Goal: Information Seeking & Learning: Learn about a topic

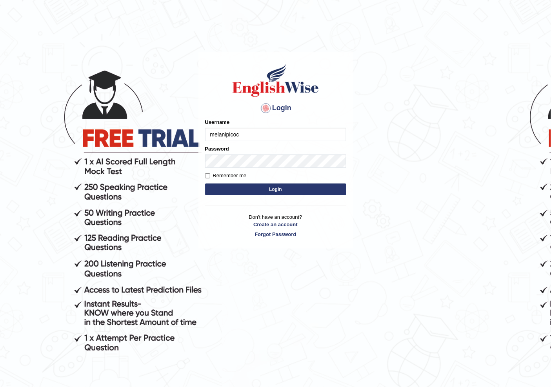
click at [238, 136] on input "melanipicoc" at bounding box center [275, 134] width 141 height 13
type input "m"
type input "j"
type input "Jigme2026"
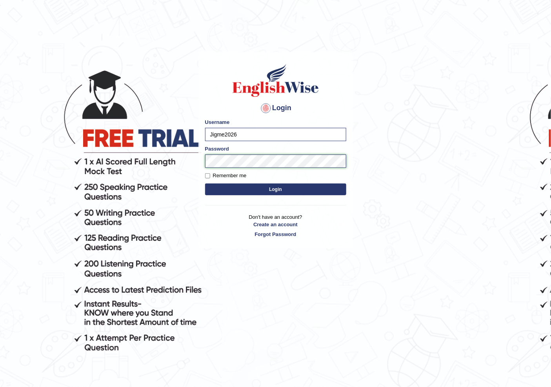
click at [205, 184] on button "Login" at bounding box center [275, 190] width 141 height 12
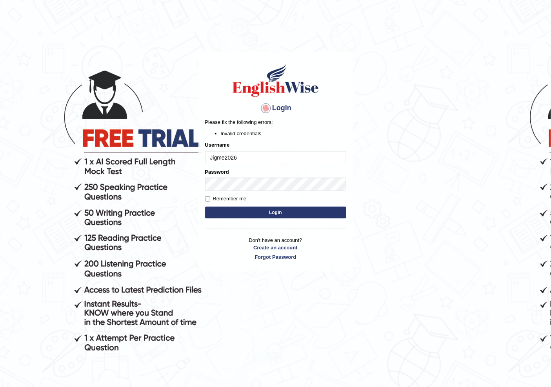
click at [352, 212] on div "Login Please fix the following errors: Invalid credentials Username Jigme2026 P…" at bounding box center [275, 161] width 155 height 219
click at [323, 216] on button "Login" at bounding box center [275, 213] width 141 height 12
click at [245, 160] on input "Jigme2026" at bounding box center [275, 157] width 141 height 13
type input "Jigme2025"
click at [205, 207] on button "Login" at bounding box center [275, 213] width 141 height 12
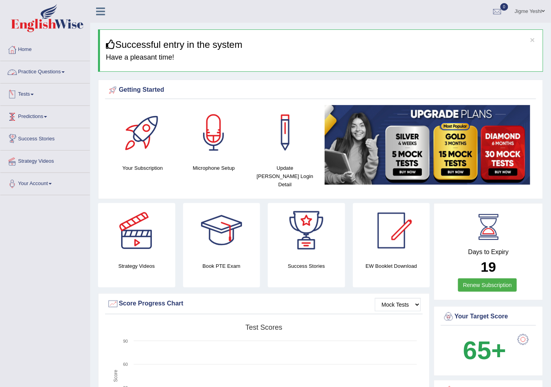
click at [26, 93] on link "Tests" at bounding box center [44, 94] width 89 height 20
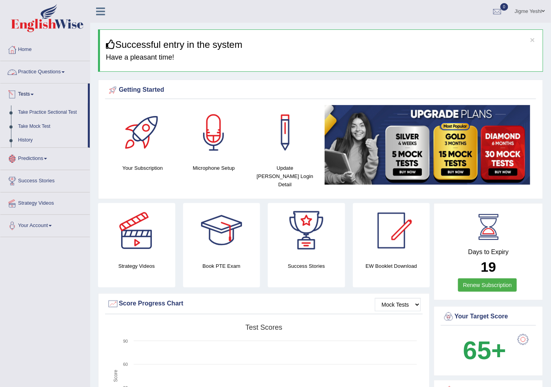
click at [61, 73] on link "Practice Questions" at bounding box center [44, 71] width 89 height 20
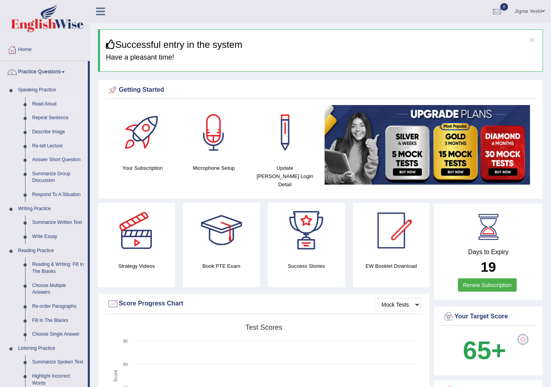
click at [49, 100] on link "Read Aloud" at bounding box center [58, 104] width 59 height 14
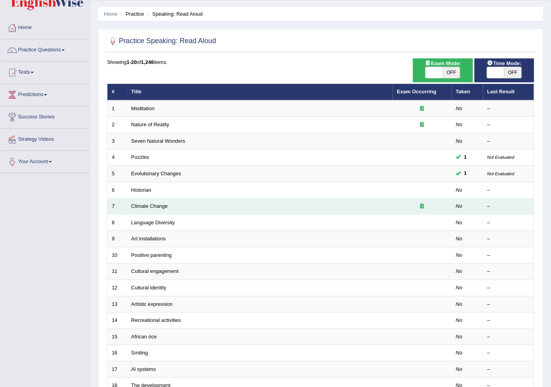
scroll to position [44, 0]
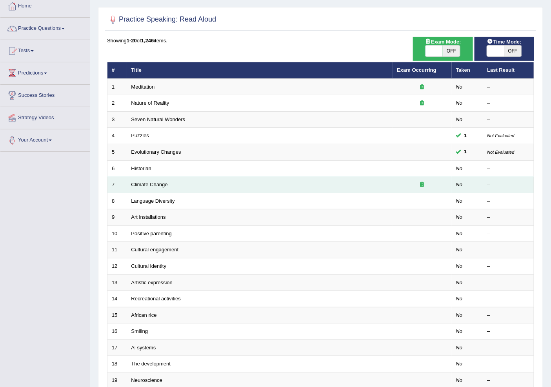
click at [259, 177] on td "Climate Change" at bounding box center [260, 185] width 266 height 16
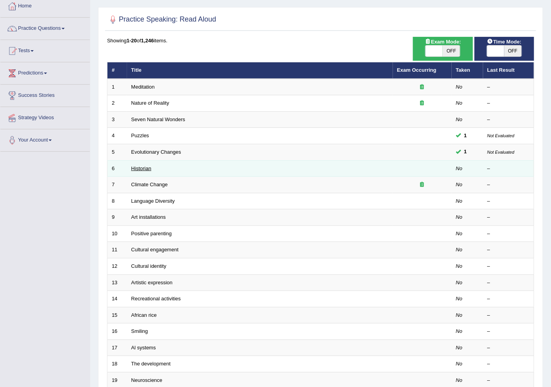
click at [147, 167] on link "Historian" at bounding box center [141, 168] width 20 height 6
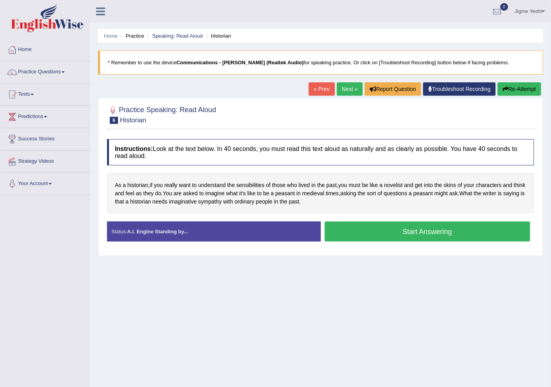
click at [384, 230] on button "Start Answering" at bounding box center [428, 232] width 206 height 20
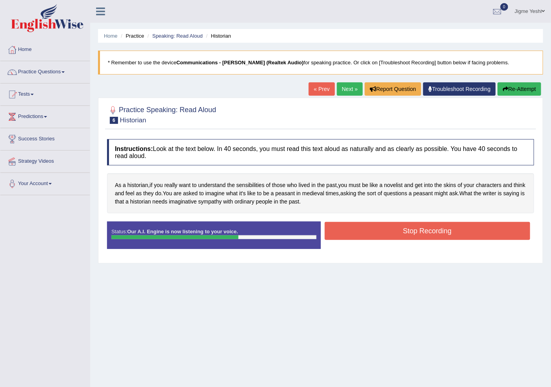
click at [376, 233] on button "Stop Recording" at bounding box center [428, 231] width 206 height 18
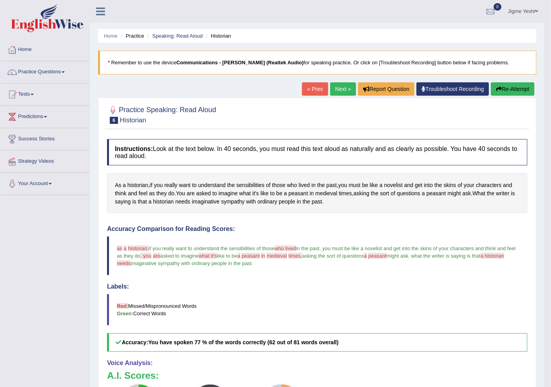
click at [349, 92] on link "Next »" at bounding box center [343, 88] width 26 height 13
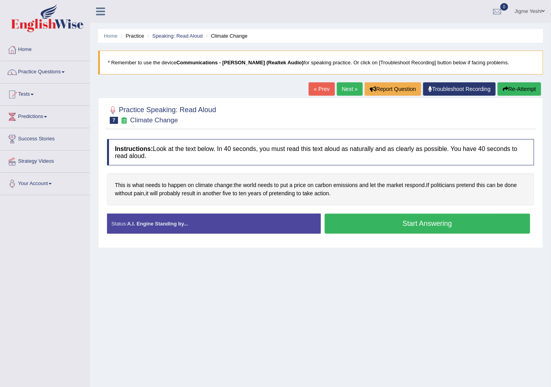
click at [360, 229] on button "Start Answering" at bounding box center [428, 224] width 206 height 20
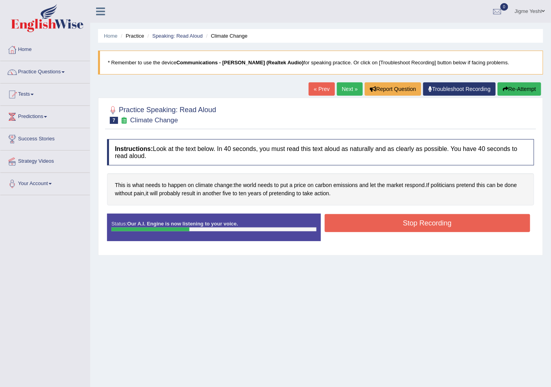
click at [373, 218] on button "Stop Recording" at bounding box center [428, 223] width 206 height 18
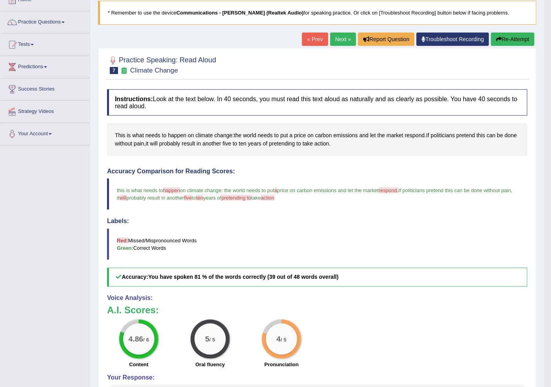
scroll to position [2, 0]
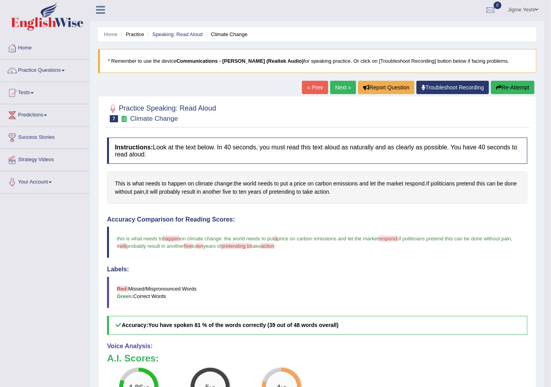
click at [345, 87] on link "Next »" at bounding box center [343, 87] width 26 height 13
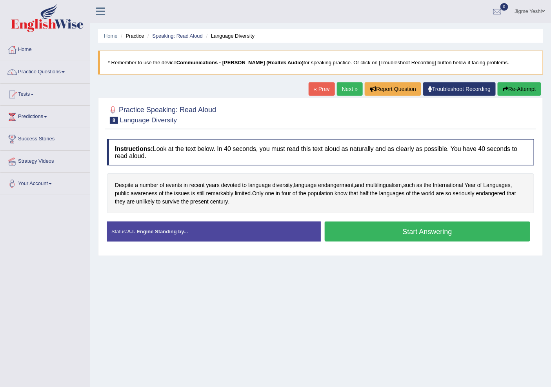
click at [378, 236] on button "Start Answering" at bounding box center [428, 232] width 206 height 20
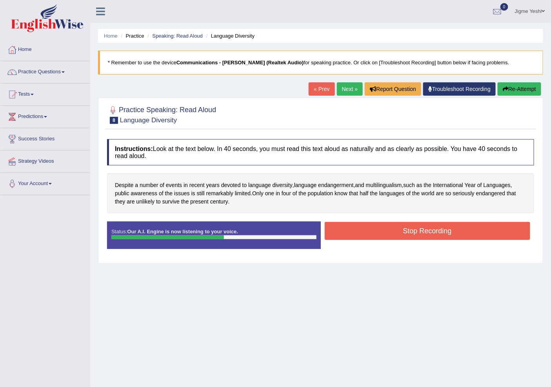
click at [347, 234] on button "Stop Recording" at bounding box center [428, 231] width 206 height 18
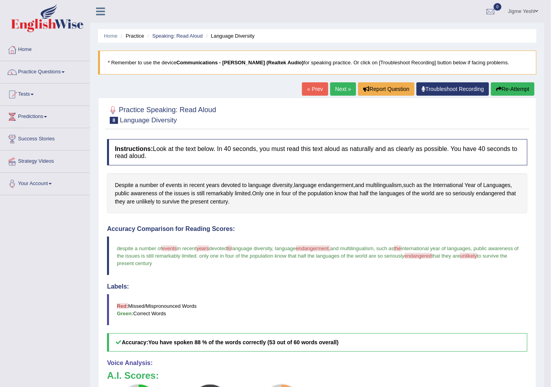
click at [339, 91] on link "Next »" at bounding box center [343, 88] width 26 height 13
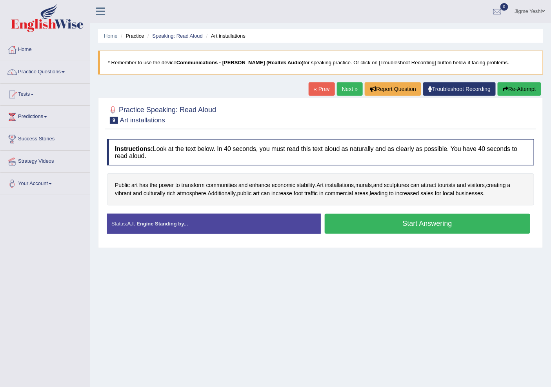
click at [410, 222] on button "Start Answering" at bounding box center [428, 224] width 206 height 20
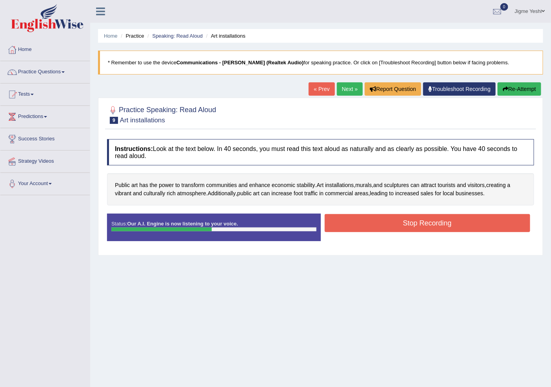
click at [384, 218] on button "Stop Recording" at bounding box center [428, 223] width 206 height 18
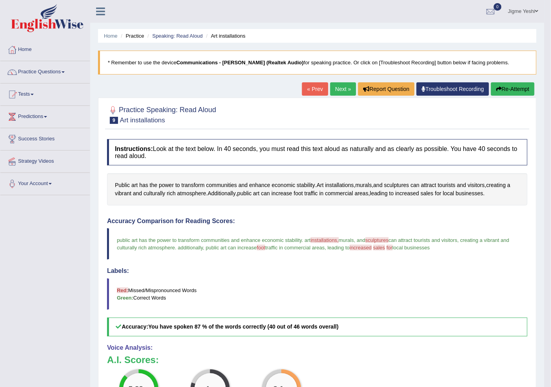
click at [335, 89] on link "Next »" at bounding box center [343, 88] width 26 height 13
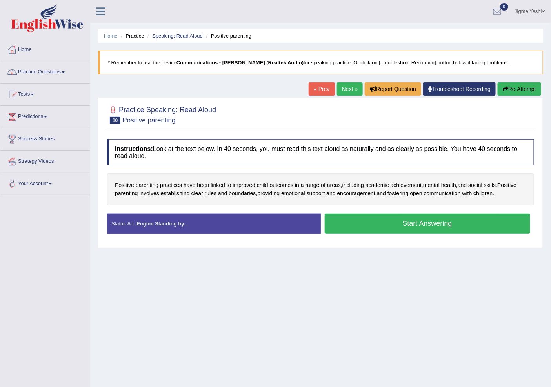
click at [360, 227] on button "Start Answering" at bounding box center [428, 224] width 206 height 20
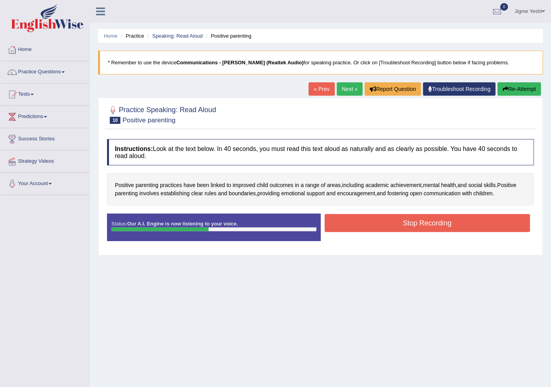
click at [362, 224] on button "Stop Recording" at bounding box center [428, 223] width 206 height 18
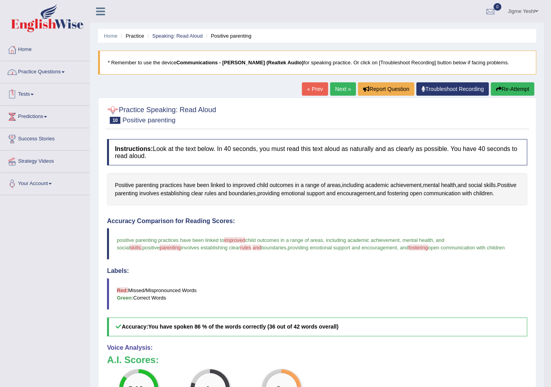
click at [48, 71] on link "Practice Questions" at bounding box center [44, 71] width 89 height 20
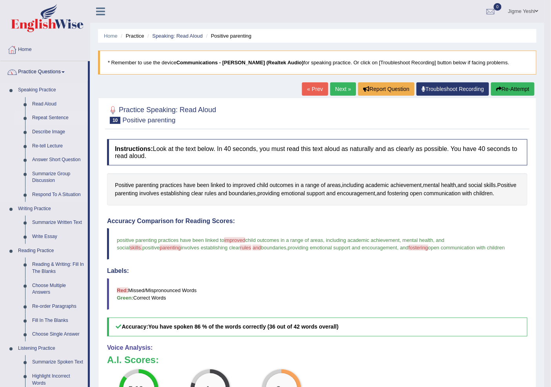
click at [65, 116] on link "Repeat Sentence" at bounding box center [58, 118] width 59 height 14
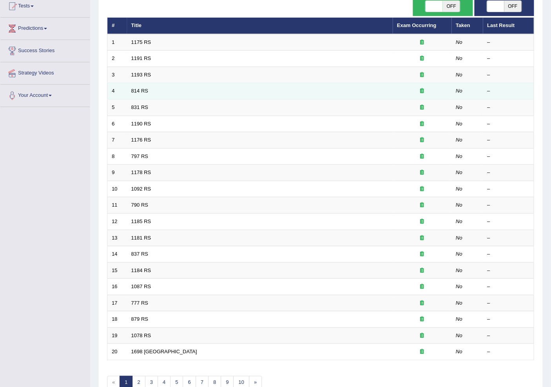
scroll to position [45, 0]
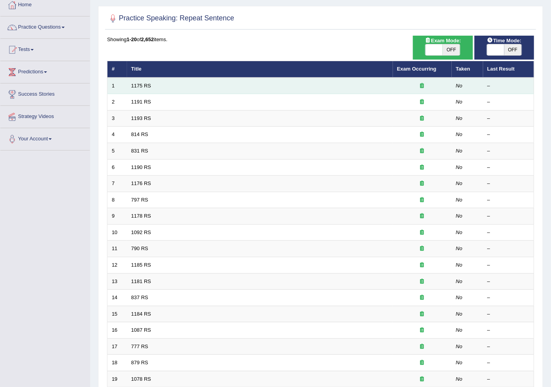
click at [253, 91] on td "1175 RS" at bounding box center [260, 86] width 266 height 16
click at [312, 85] on td "1175 RS" at bounding box center [260, 86] width 266 height 16
click at [148, 83] on link "1175 RS" at bounding box center [141, 86] width 20 height 6
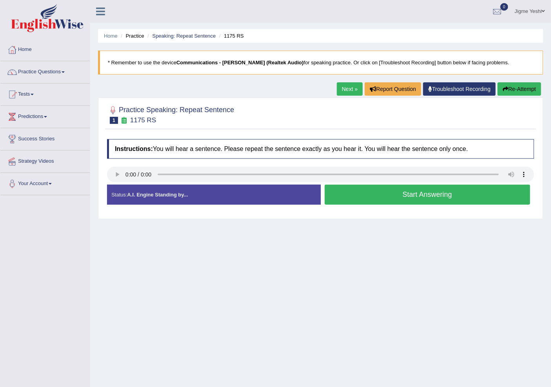
click at [383, 194] on button "Start Answering" at bounding box center [428, 195] width 206 height 20
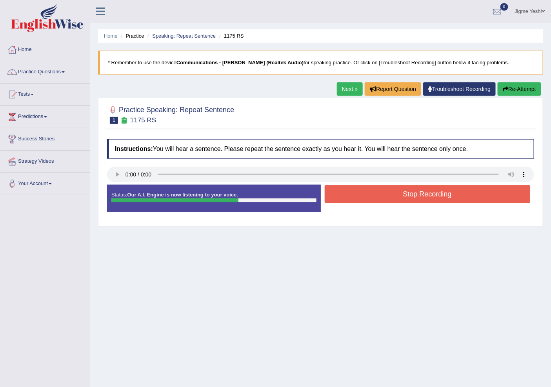
click at [349, 193] on button "Stop Recording" at bounding box center [428, 194] width 206 height 18
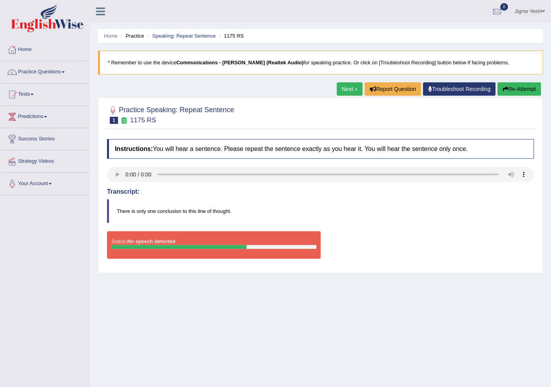
click at [341, 91] on link "Next »" at bounding box center [350, 88] width 26 height 13
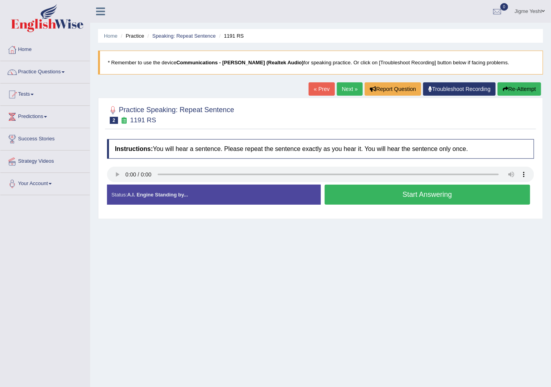
click at [386, 195] on button "Start Answering" at bounding box center [428, 195] width 206 height 20
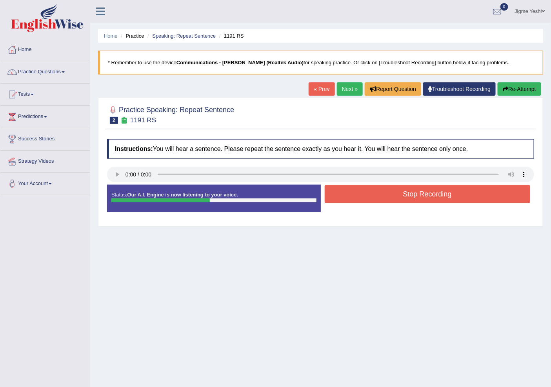
click at [360, 192] on button "Stop Recording" at bounding box center [428, 194] width 206 height 18
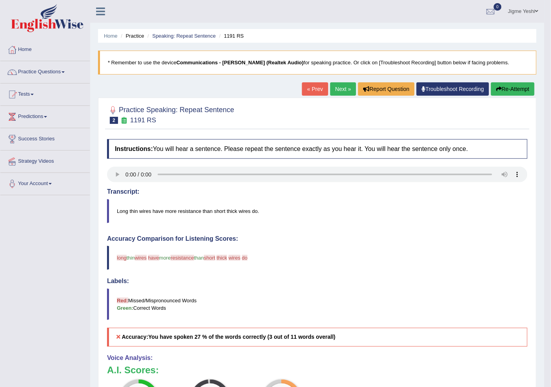
click at [340, 93] on link "Next »" at bounding box center [343, 88] width 26 height 13
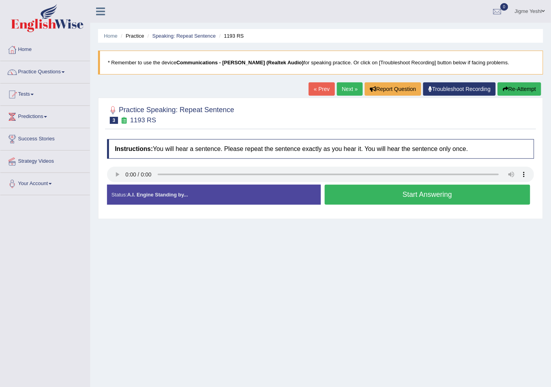
click at [353, 196] on button "Start Answering" at bounding box center [428, 195] width 206 height 20
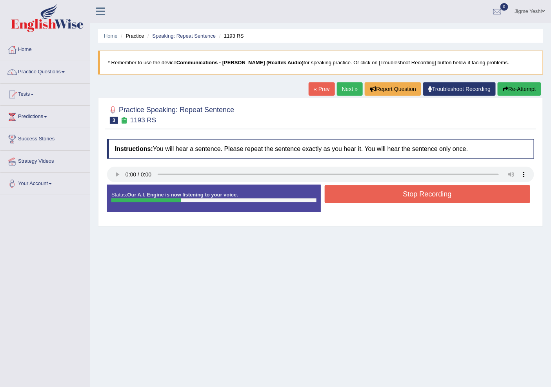
click at [350, 195] on button "Stop Recording" at bounding box center [428, 194] width 206 height 18
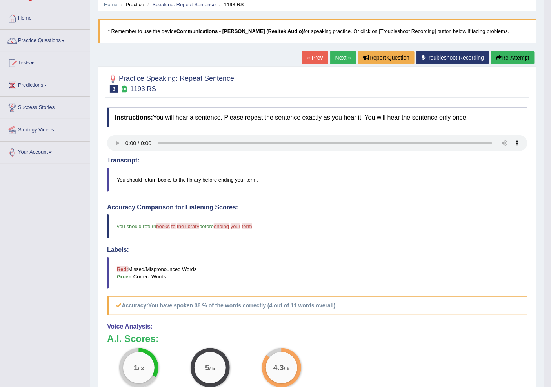
scroll to position [12, 0]
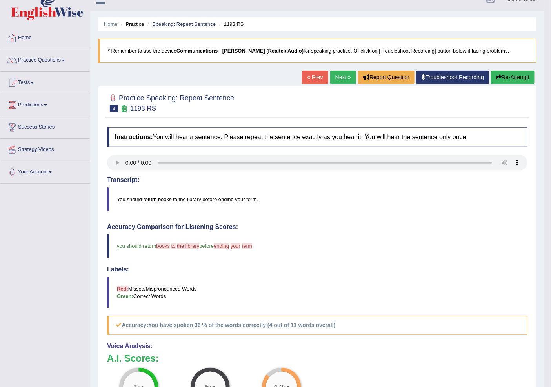
click at [336, 71] on link "Next »" at bounding box center [343, 77] width 26 height 13
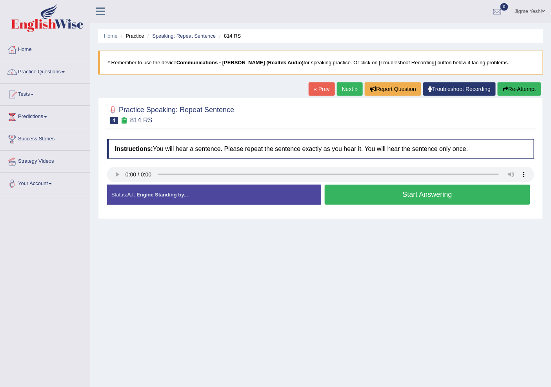
click at [376, 204] on button "Start Answering" at bounding box center [428, 195] width 206 height 20
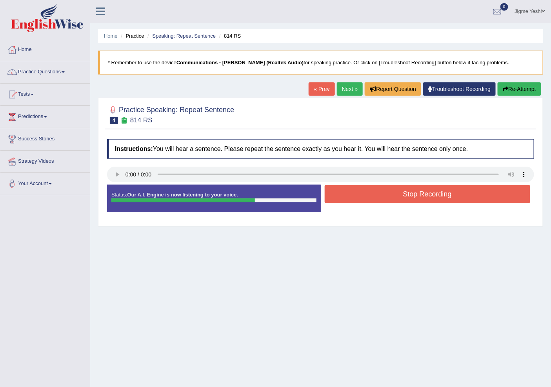
click at [350, 194] on button "Stop Recording" at bounding box center [428, 194] width 206 height 18
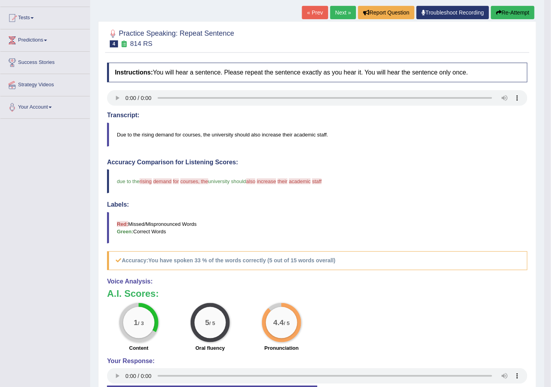
scroll to position [55, 0]
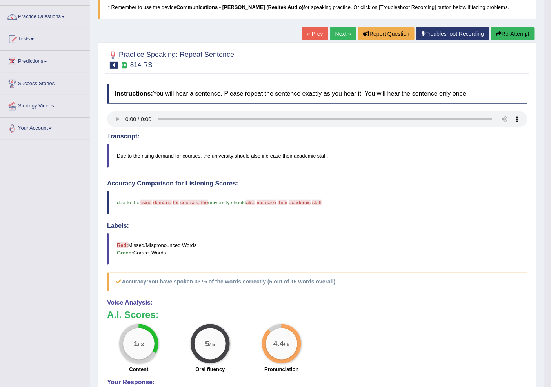
click at [338, 29] on link "Next »" at bounding box center [343, 33] width 26 height 13
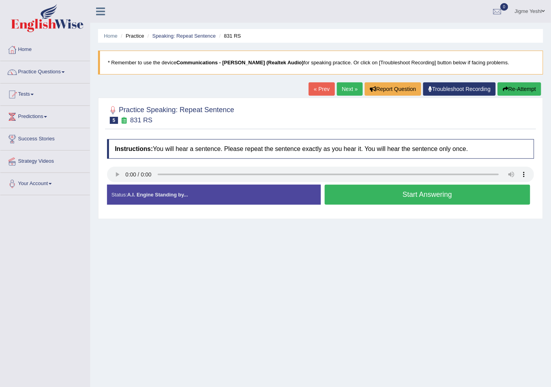
click at [361, 199] on button "Start Answering" at bounding box center [428, 195] width 206 height 20
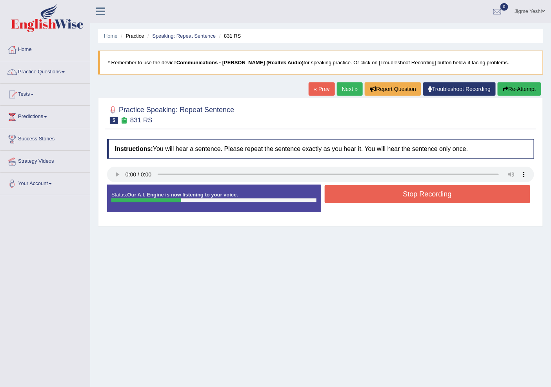
click at [414, 187] on button "Stop Recording" at bounding box center [428, 194] width 206 height 18
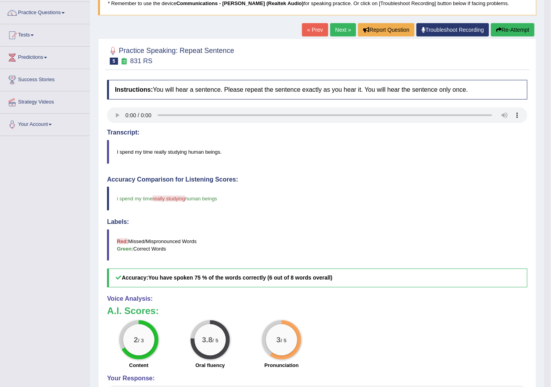
scroll to position [55, 0]
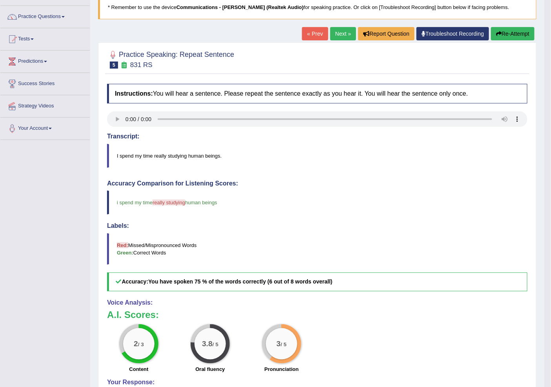
click at [341, 33] on link "Next »" at bounding box center [343, 33] width 26 height 13
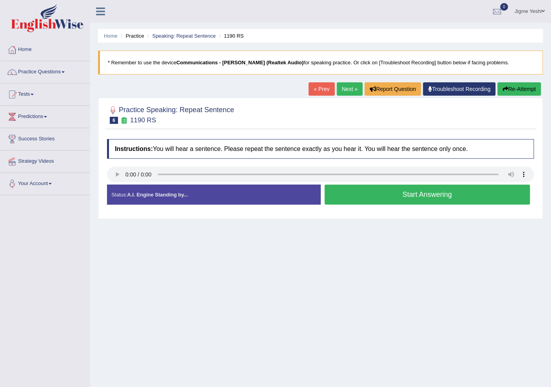
click at [348, 188] on button "Start Answering" at bounding box center [428, 195] width 206 height 20
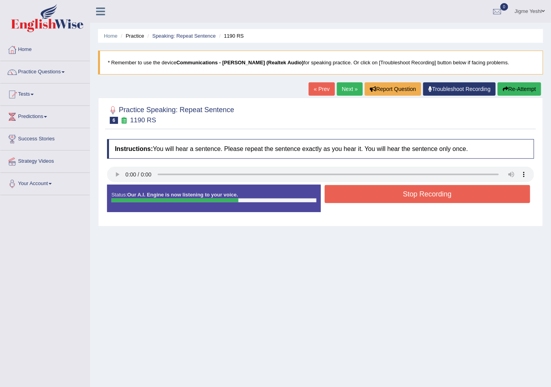
click at [343, 195] on button "Stop Recording" at bounding box center [428, 194] width 206 height 18
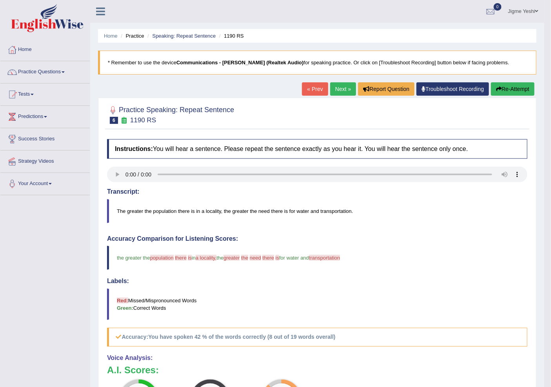
click at [346, 87] on link "Next »" at bounding box center [343, 88] width 26 height 13
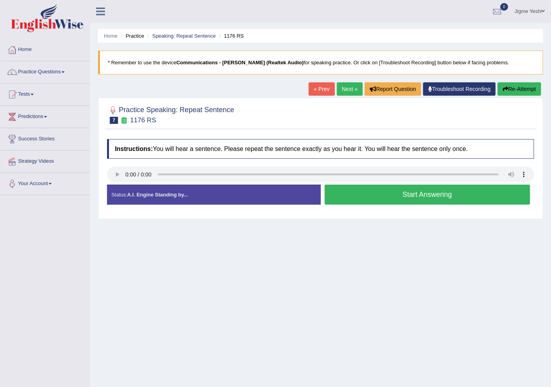
click at [383, 205] on div "Start Answering" at bounding box center [428, 196] width 214 height 22
click at [385, 197] on button "Start Answering" at bounding box center [428, 195] width 206 height 20
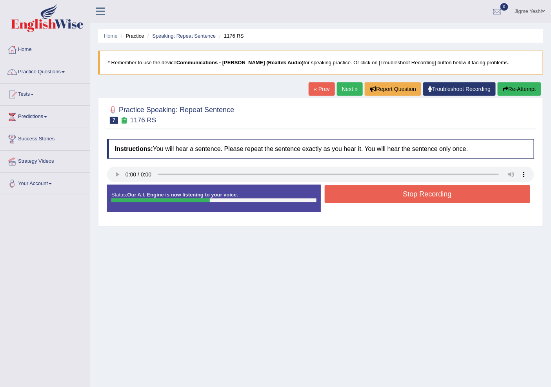
click at [358, 193] on button "Stop Recording" at bounding box center [428, 194] width 206 height 18
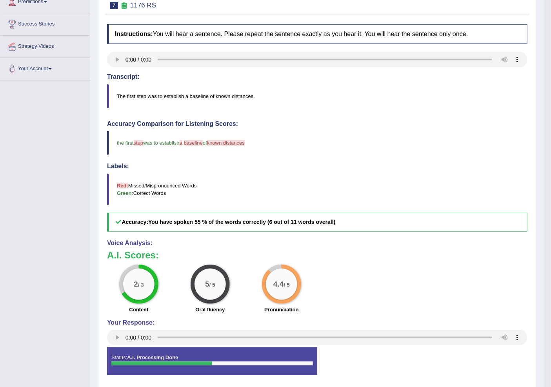
scroll to position [55, 0]
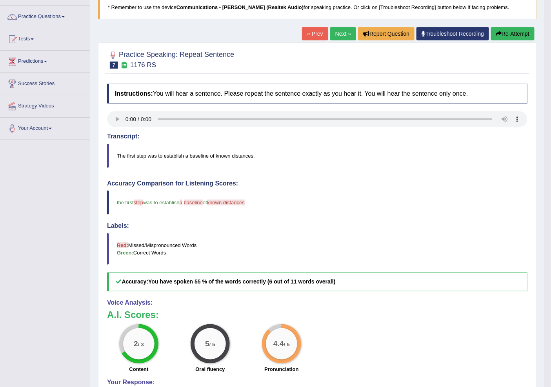
click at [348, 29] on link "Next »" at bounding box center [343, 33] width 26 height 13
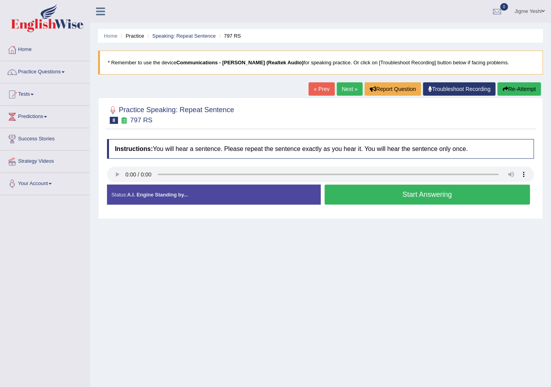
click at [360, 196] on button "Start Answering" at bounding box center [428, 195] width 206 height 20
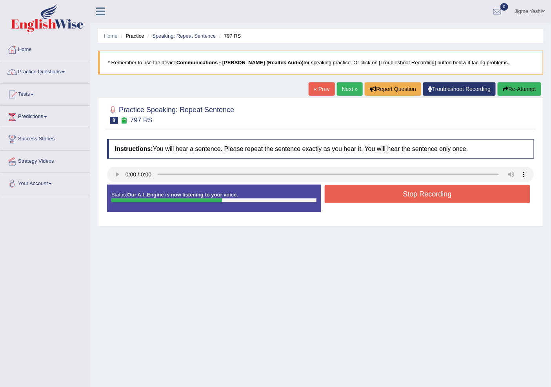
click at [344, 197] on button "Stop Recording" at bounding box center [428, 194] width 206 height 18
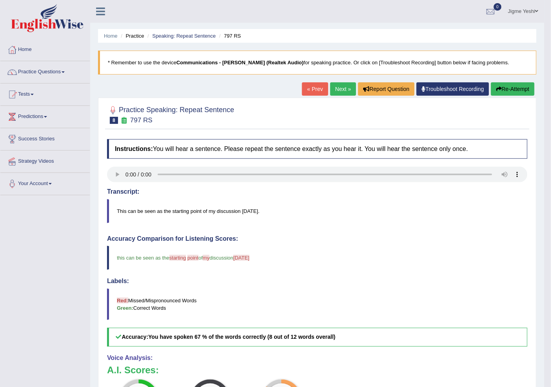
click at [340, 88] on link "Next »" at bounding box center [343, 88] width 26 height 13
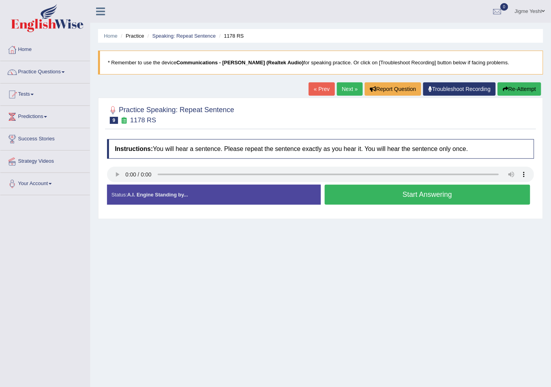
click at [362, 197] on button "Start Answering" at bounding box center [428, 195] width 206 height 20
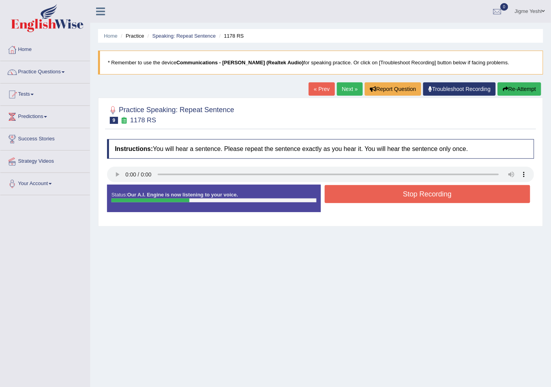
click at [338, 198] on button "Stop Recording" at bounding box center [428, 194] width 206 height 18
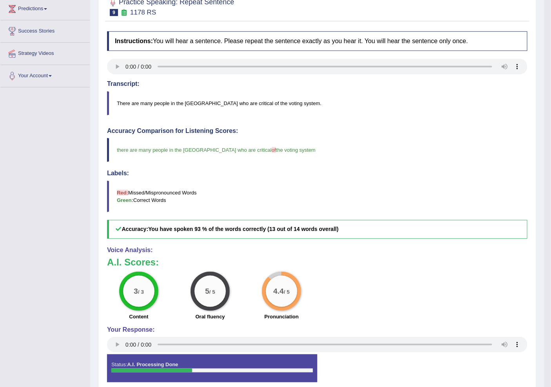
scroll to position [55, 0]
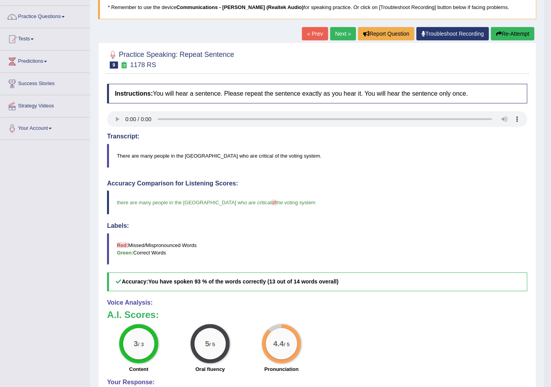
click at [344, 31] on link "Next »" at bounding box center [343, 33] width 26 height 13
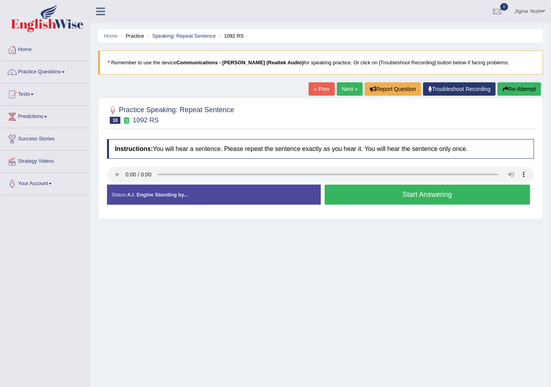
click at [374, 195] on button "Start Answering" at bounding box center [428, 195] width 206 height 20
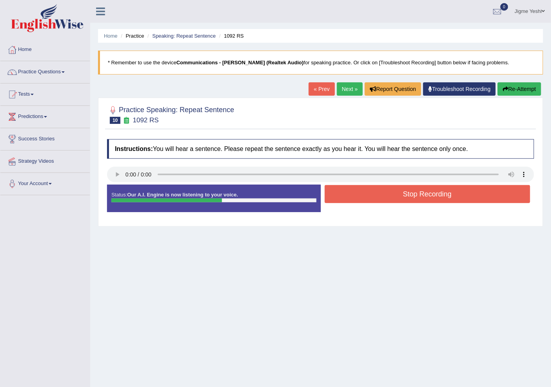
click at [382, 194] on button "Stop Recording" at bounding box center [428, 194] width 206 height 18
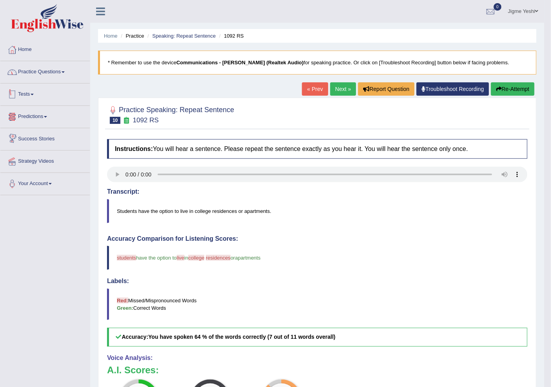
click at [58, 69] on link "Practice Questions" at bounding box center [44, 71] width 89 height 20
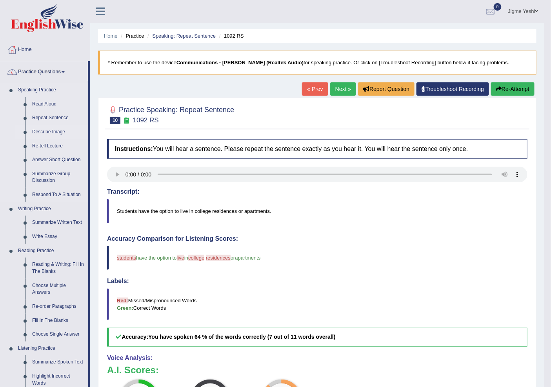
click at [56, 131] on link "Describe Image" at bounding box center [58, 132] width 59 height 14
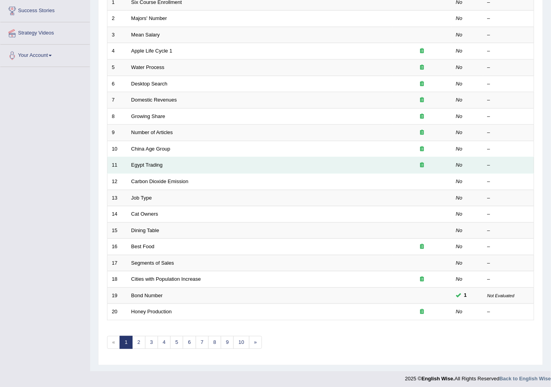
scroll to position [131, 0]
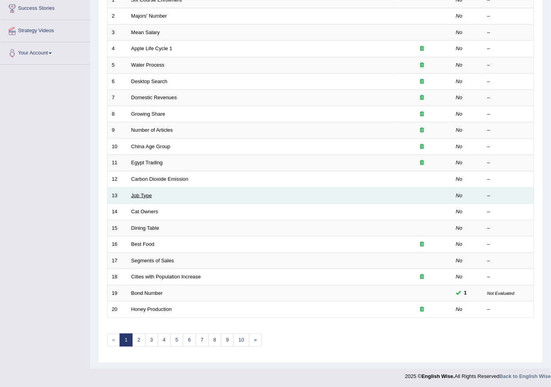
click at [150, 196] on link "Job Type" at bounding box center [141, 196] width 21 height 6
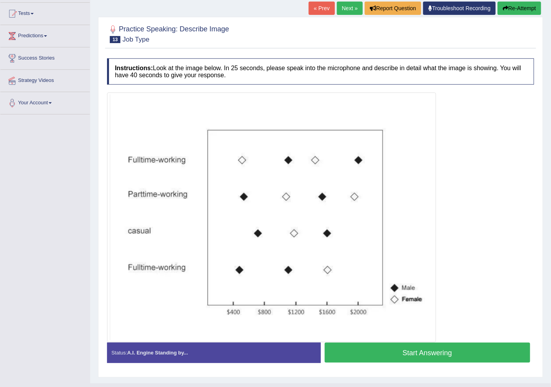
scroll to position [87, 0]
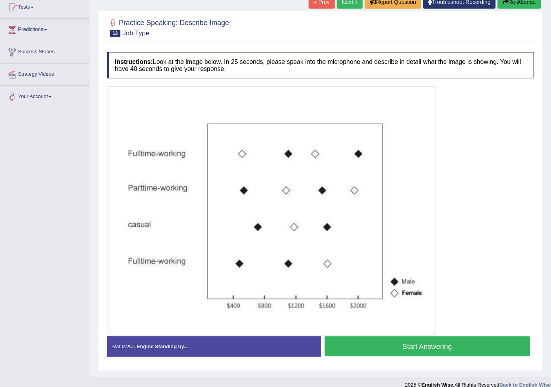
click at [413, 353] on button "Start Answering" at bounding box center [428, 346] width 206 height 20
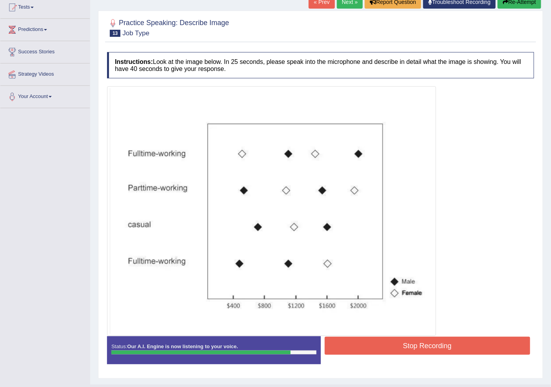
click at [417, 344] on button "Stop Recording" at bounding box center [428, 346] width 206 height 18
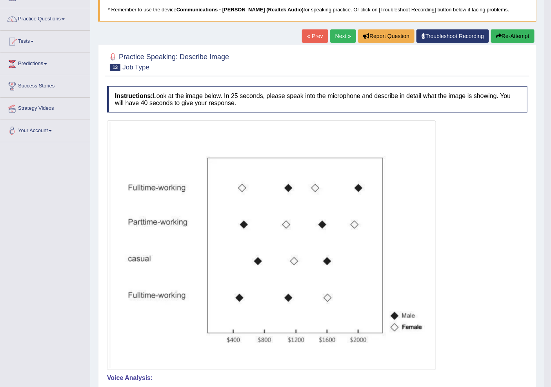
scroll to position [0, 0]
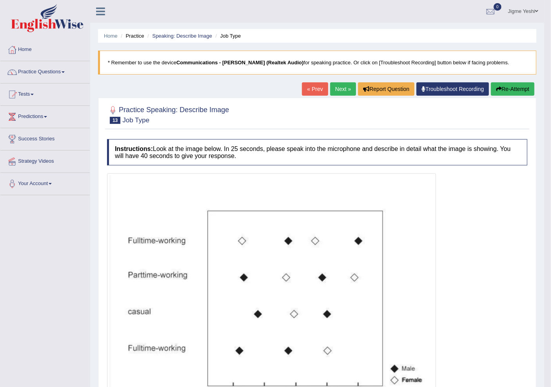
click at [342, 91] on link "Next »" at bounding box center [343, 88] width 26 height 13
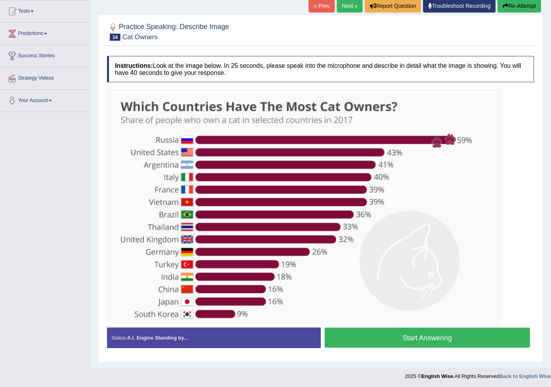
scroll to position [84, 0]
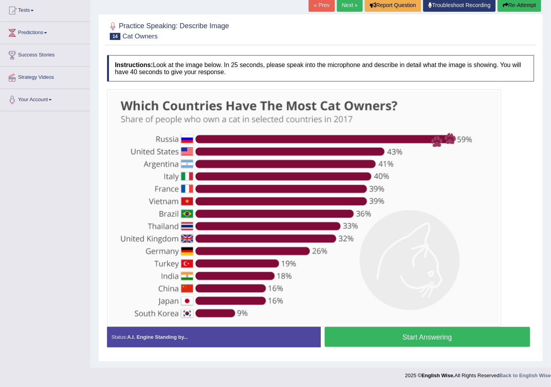
click at [391, 336] on button "Start Answering" at bounding box center [428, 337] width 206 height 20
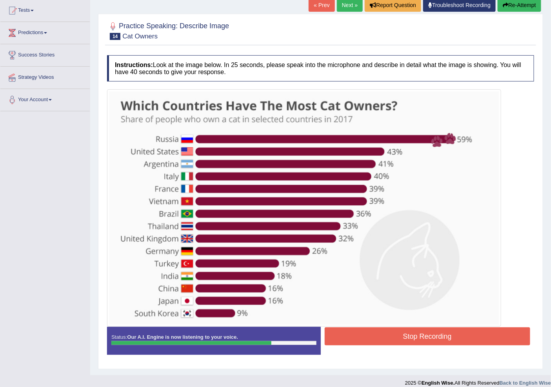
click at [431, 333] on button "Stop Recording" at bounding box center [428, 336] width 206 height 18
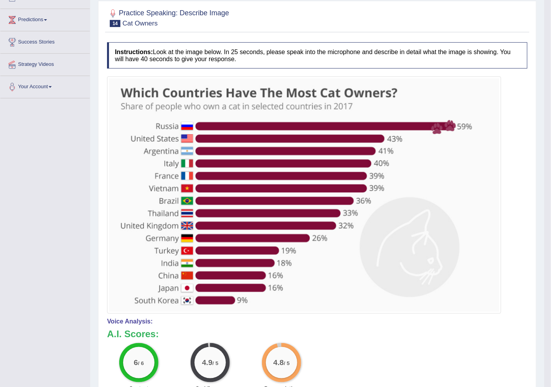
scroll to position [76, 0]
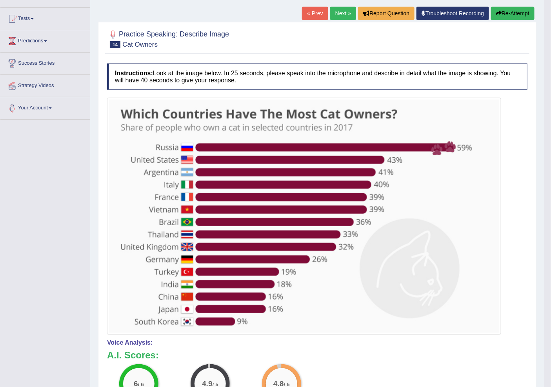
click at [342, 16] on link "Next »" at bounding box center [343, 13] width 26 height 13
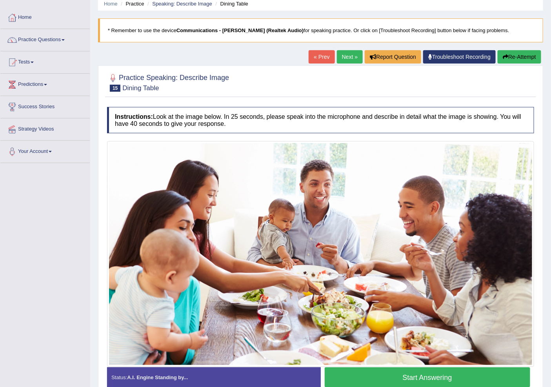
scroll to position [73, 0]
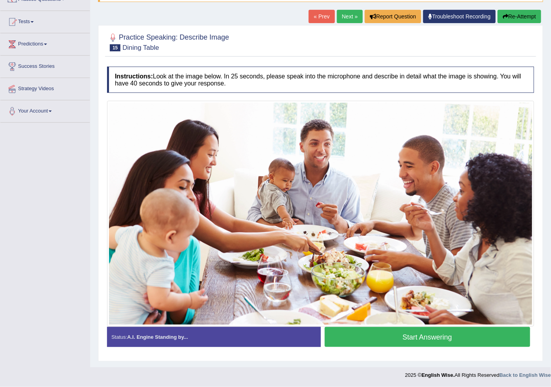
click at [416, 343] on button "Start Answering" at bounding box center [428, 337] width 206 height 20
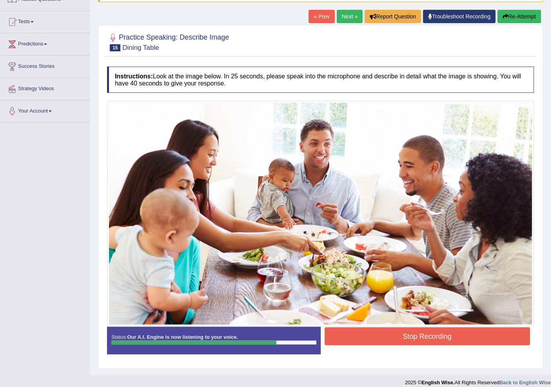
click at [413, 335] on button "Stop Recording" at bounding box center [428, 336] width 206 height 18
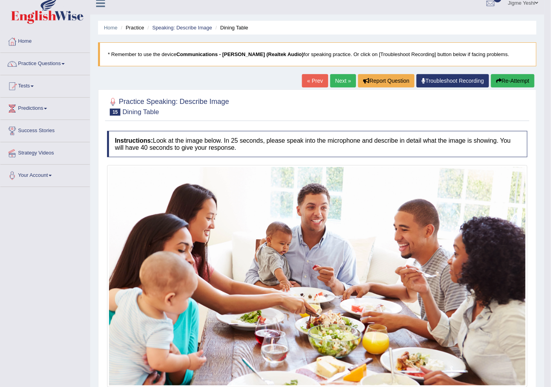
scroll to position [0, 0]
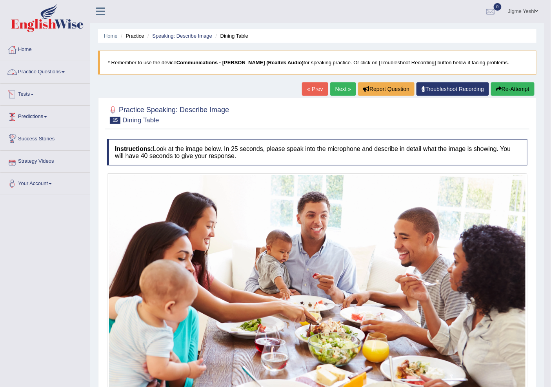
click at [60, 67] on link "Practice Questions" at bounding box center [44, 71] width 89 height 20
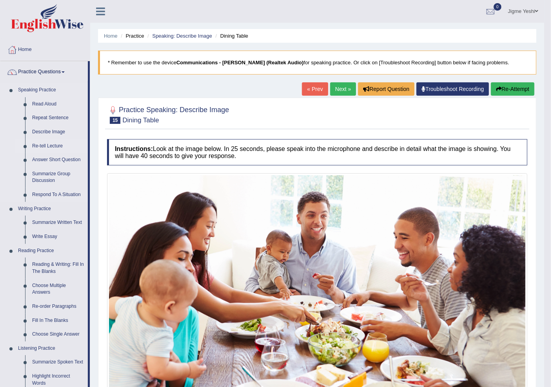
click at [56, 142] on link "Re-tell Lecture" at bounding box center [58, 146] width 59 height 14
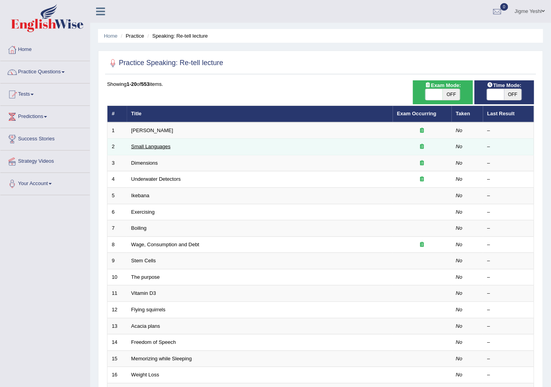
click at [161, 146] on link "Small Languages" at bounding box center [150, 147] width 39 height 6
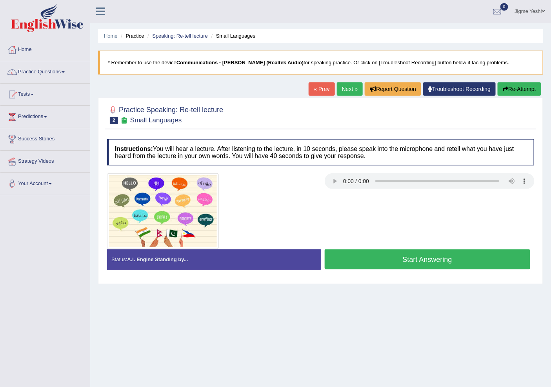
click at [436, 255] on button "Start Answering" at bounding box center [428, 259] width 206 height 20
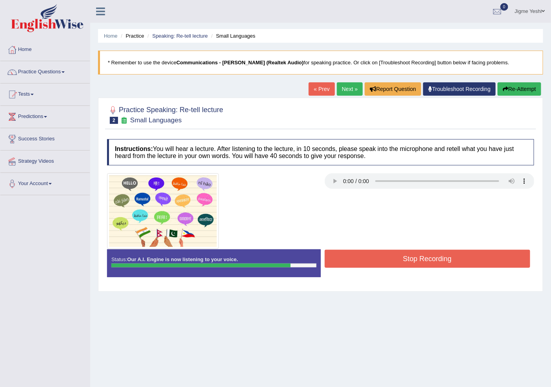
click at [421, 260] on button "Stop Recording" at bounding box center [428, 259] width 206 height 18
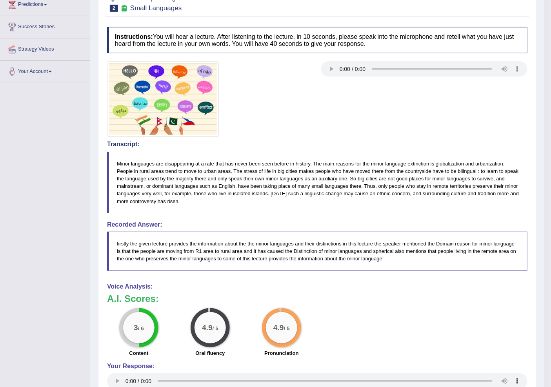
scroll to position [56, 0]
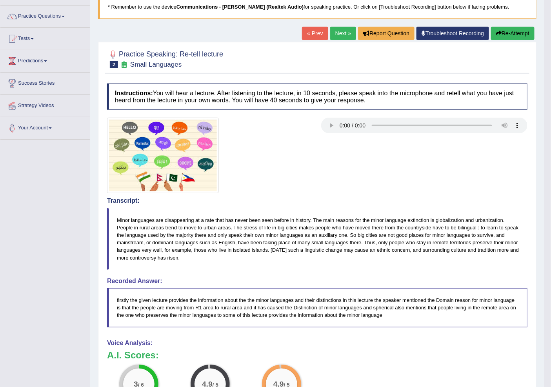
click at [347, 28] on link "Next »" at bounding box center [343, 33] width 26 height 13
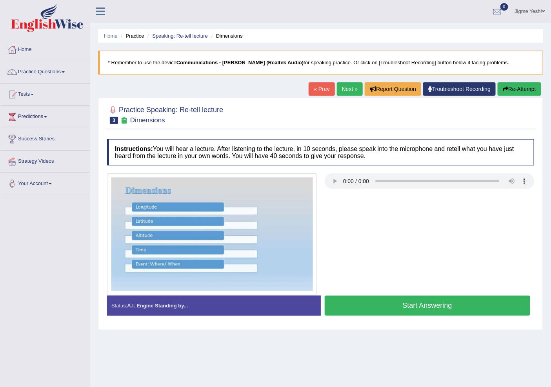
click at [409, 314] on button "Start Answering" at bounding box center [428, 306] width 206 height 20
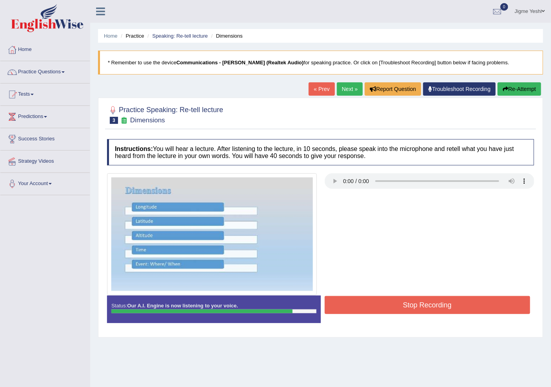
click at [417, 304] on button "Stop Recording" at bounding box center [428, 305] width 206 height 18
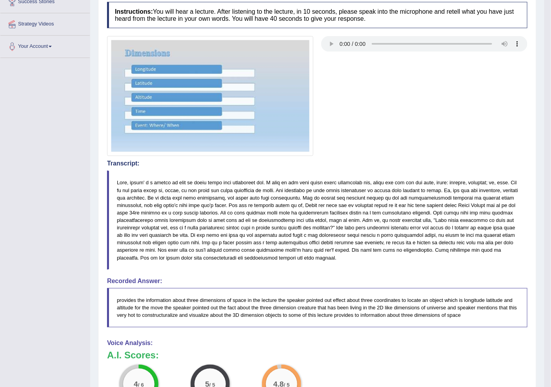
scroll to position [6, 0]
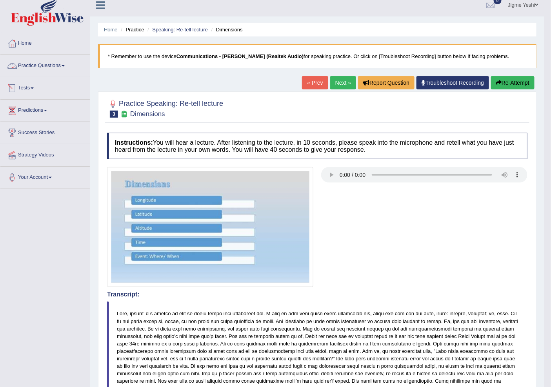
click at [54, 63] on link "Practice Questions" at bounding box center [44, 65] width 89 height 20
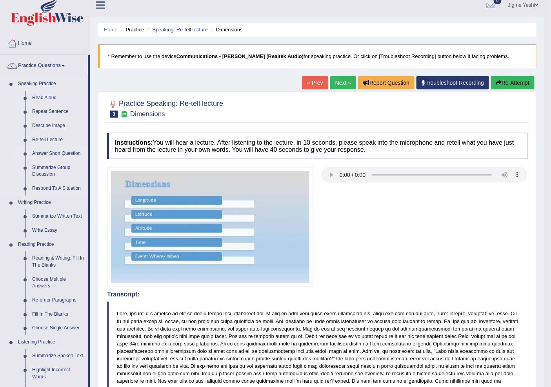
click at [59, 153] on link "Answer Short Question" at bounding box center [58, 154] width 59 height 14
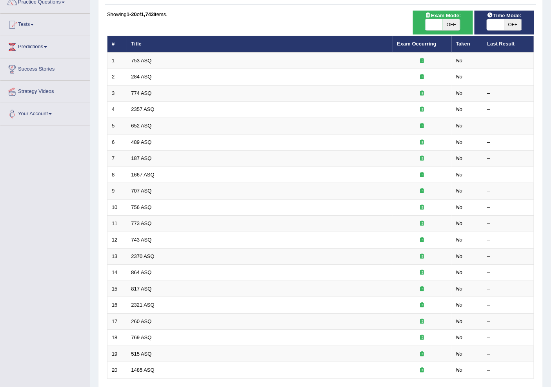
scroll to position [87, 0]
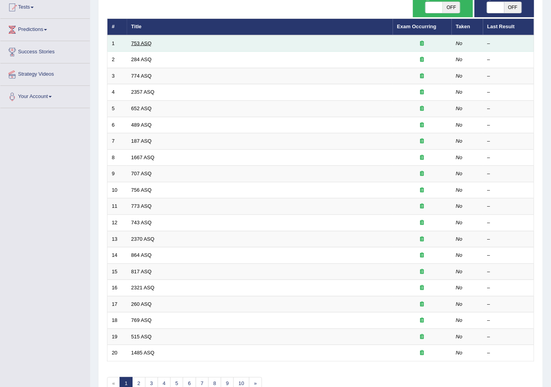
click at [149, 43] on link "753 ASQ" at bounding box center [141, 43] width 20 height 6
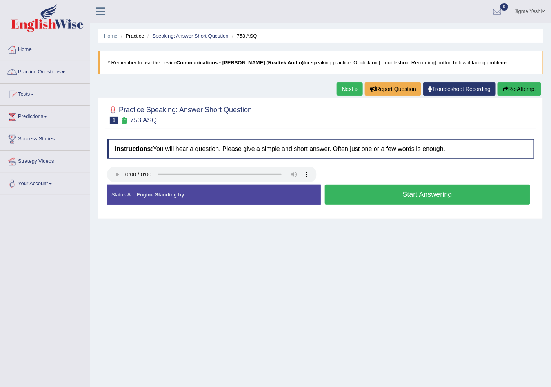
click at [348, 197] on button "Start Answering" at bounding box center [428, 195] width 206 height 20
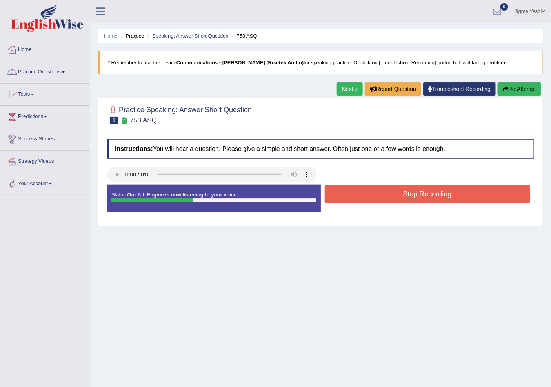
click at [355, 194] on button "Stop Recording" at bounding box center [428, 194] width 206 height 18
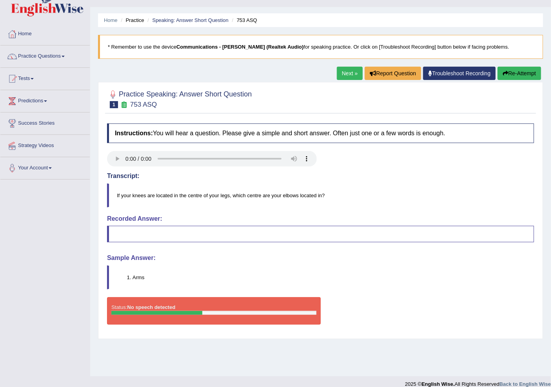
scroll to position [24, 0]
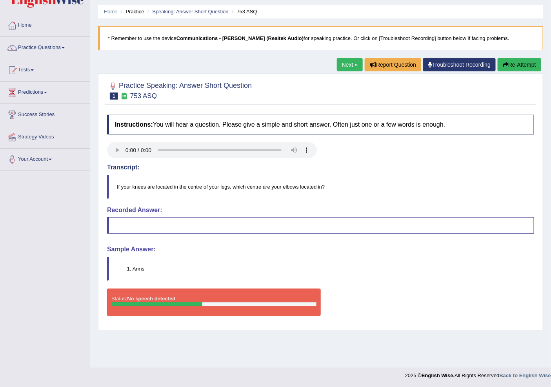
click at [209, 307] on div "Status: No speech detected" at bounding box center [214, 302] width 214 height 27
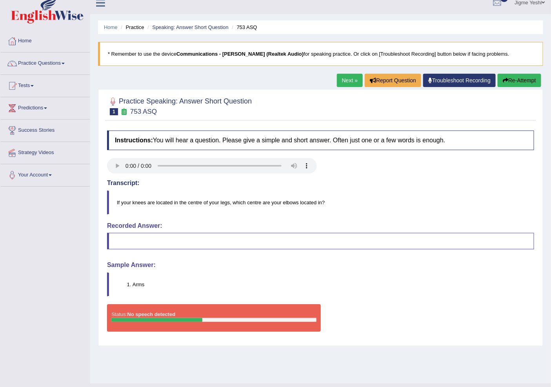
scroll to position [0, 0]
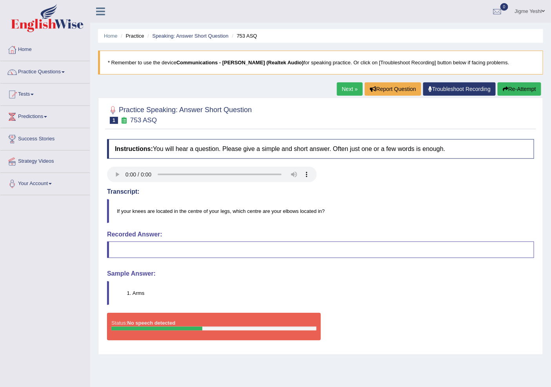
click at [346, 89] on link "Next »" at bounding box center [350, 88] width 26 height 13
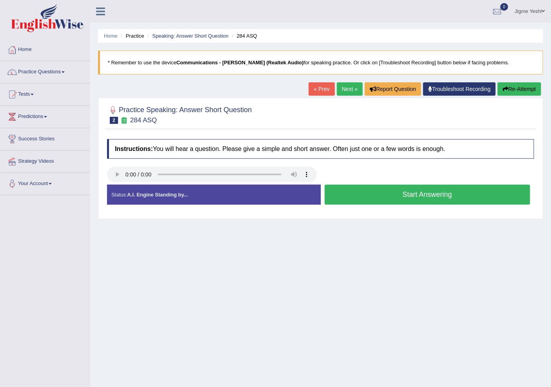
click at [392, 196] on button "Start Answering" at bounding box center [428, 195] width 206 height 20
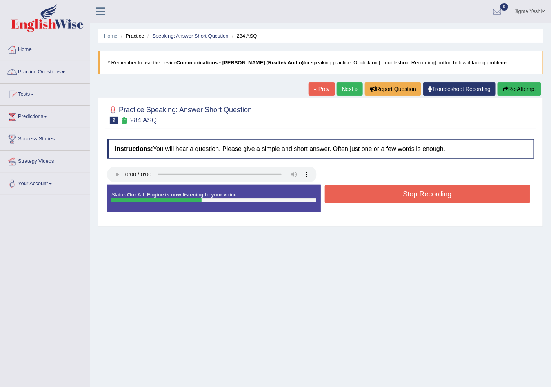
click at [408, 197] on button "Stop Recording" at bounding box center [428, 194] width 206 height 18
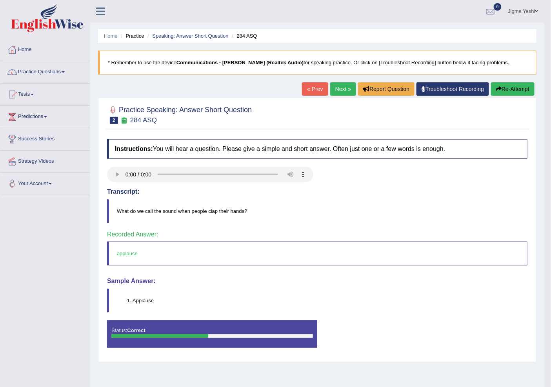
scroll to position [24, 0]
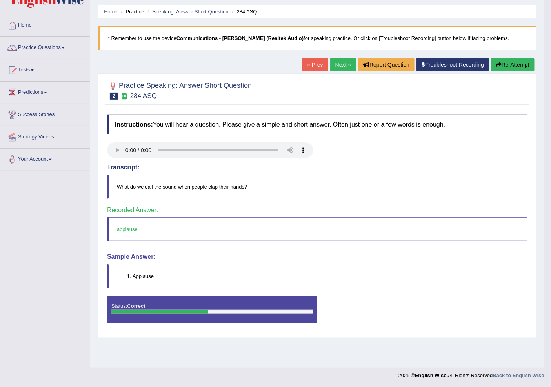
click at [335, 65] on link "Next »" at bounding box center [343, 64] width 26 height 13
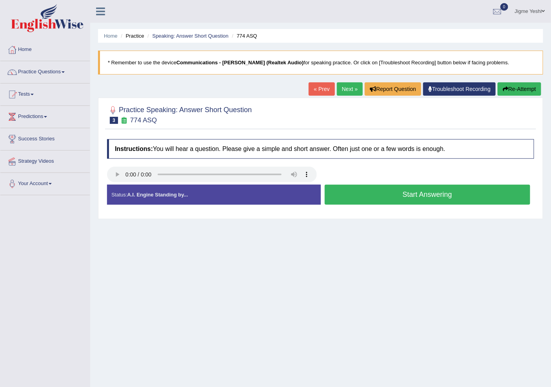
click at [429, 200] on button "Start Answering" at bounding box center [428, 195] width 206 height 20
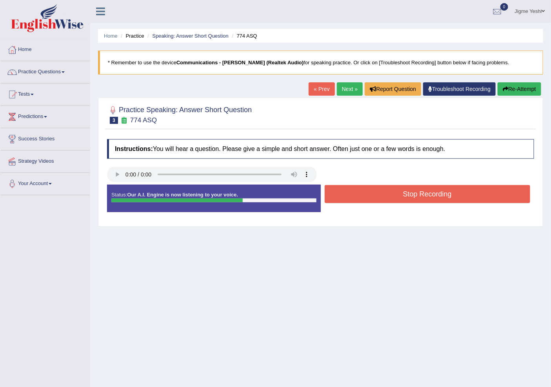
click at [416, 196] on button "Stop Recording" at bounding box center [428, 194] width 206 height 18
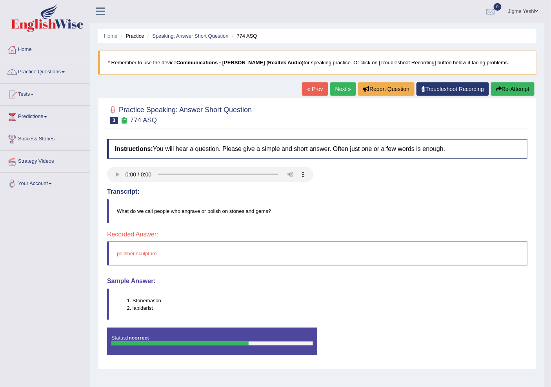
click at [336, 89] on link "Next »" at bounding box center [343, 88] width 26 height 13
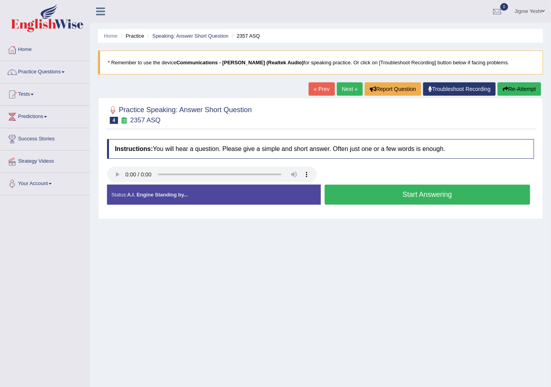
click at [351, 197] on button "Start Answering" at bounding box center [428, 195] width 206 height 20
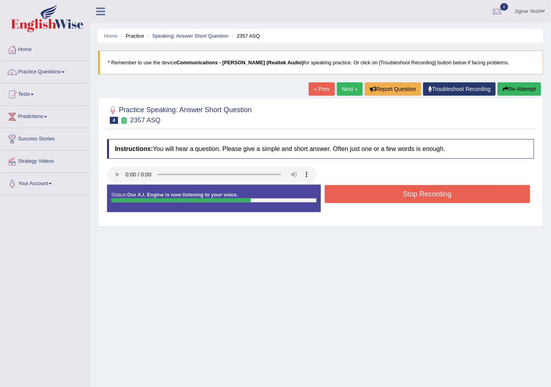
click at [366, 194] on button "Stop Recording" at bounding box center [428, 194] width 206 height 18
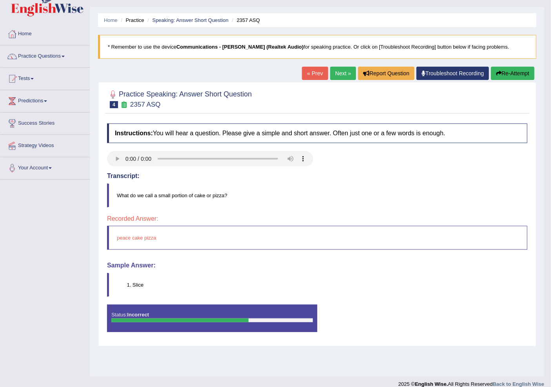
scroll to position [24, 0]
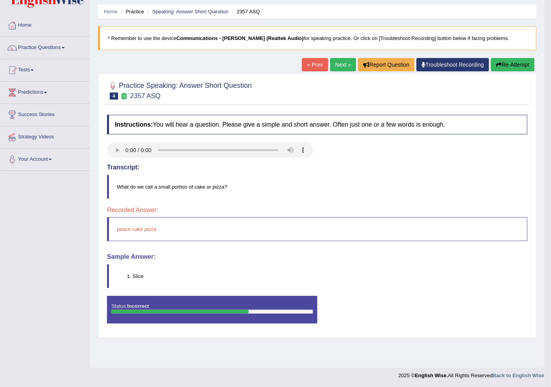
click at [335, 64] on link "Next »" at bounding box center [343, 64] width 26 height 13
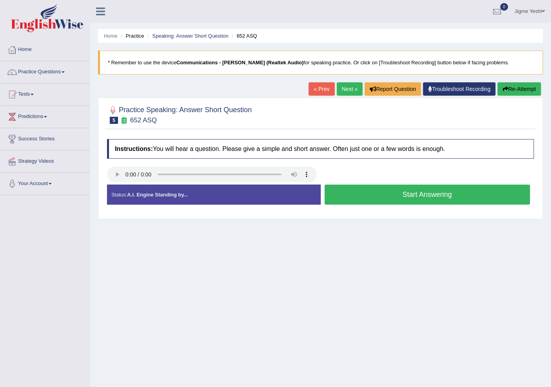
click at [375, 195] on button "Start Answering" at bounding box center [428, 195] width 206 height 20
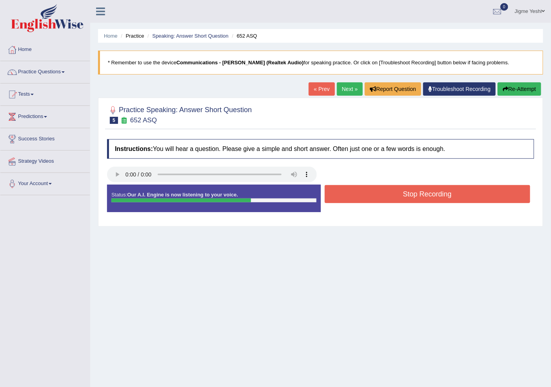
click at [399, 190] on button "Stop Recording" at bounding box center [428, 194] width 206 height 18
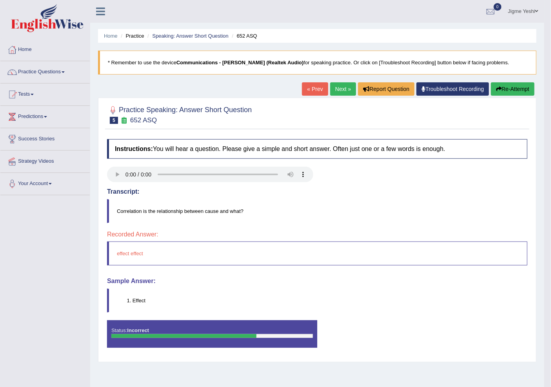
click at [339, 90] on link "Next »" at bounding box center [343, 88] width 26 height 13
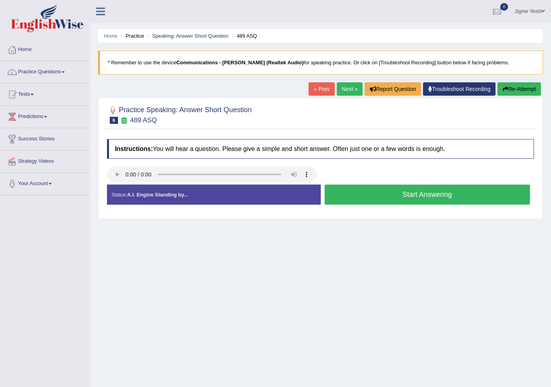
click at [382, 198] on button "Start Answering" at bounding box center [428, 195] width 206 height 20
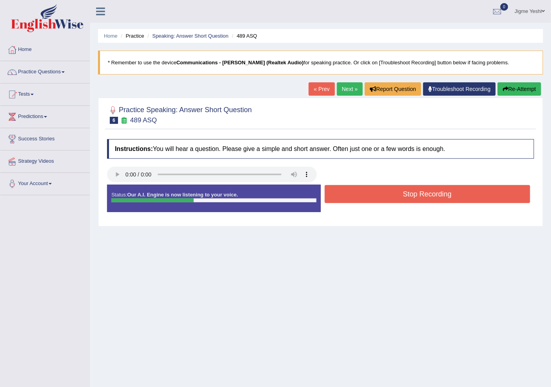
click at [375, 194] on button "Stop Recording" at bounding box center [428, 194] width 206 height 18
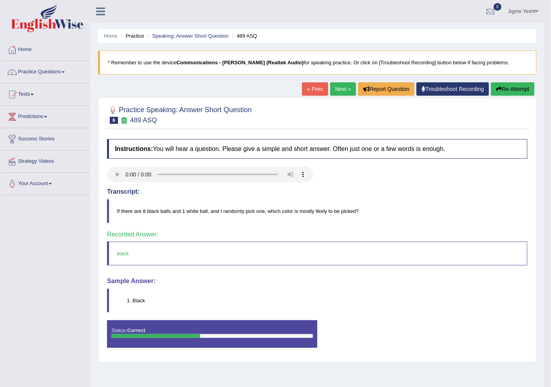
click at [342, 91] on link "Next »" at bounding box center [343, 88] width 26 height 13
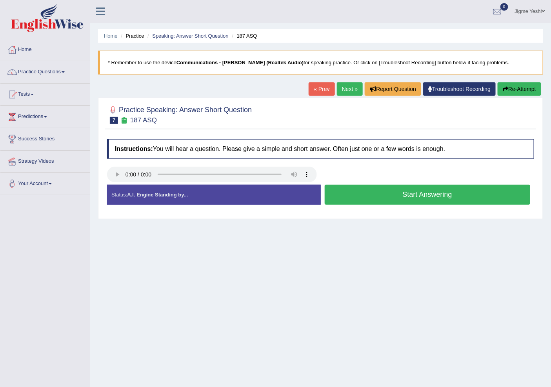
click at [364, 189] on button "Start Answering" at bounding box center [428, 195] width 206 height 20
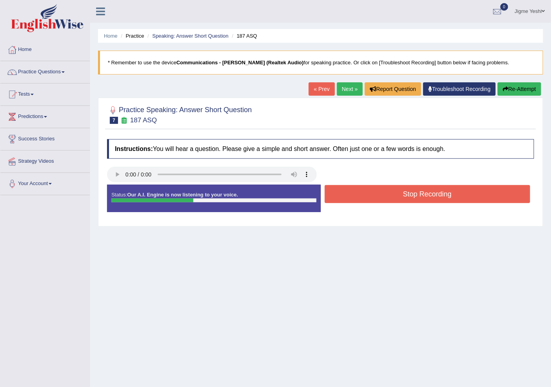
click at [405, 193] on button "Stop Recording" at bounding box center [428, 194] width 206 height 18
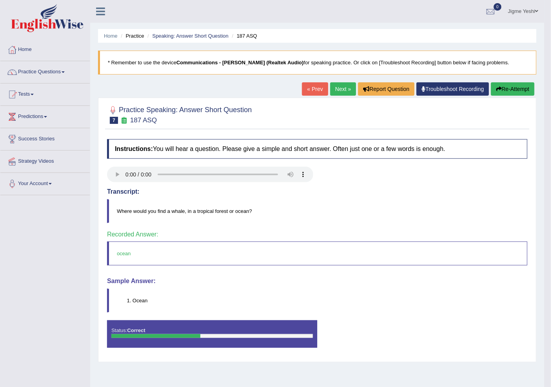
click at [341, 93] on link "Next »" at bounding box center [343, 88] width 26 height 13
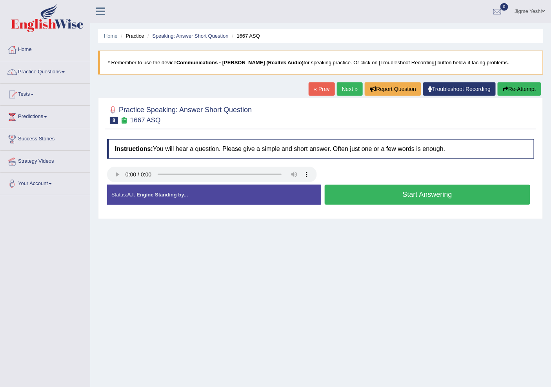
click at [384, 199] on button "Start Answering" at bounding box center [428, 195] width 206 height 20
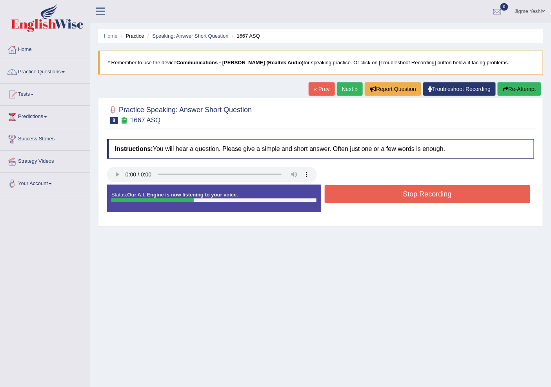
click at [384, 199] on button "Stop Recording" at bounding box center [428, 194] width 206 height 18
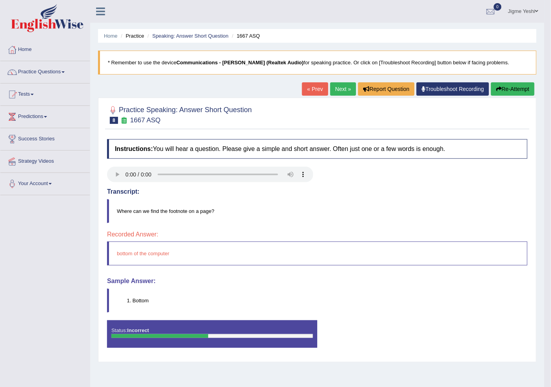
click at [333, 89] on link "Next »" at bounding box center [343, 88] width 26 height 13
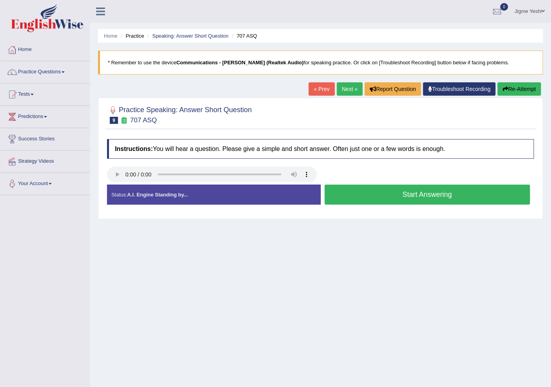
click at [364, 193] on button "Start Answering" at bounding box center [428, 195] width 206 height 20
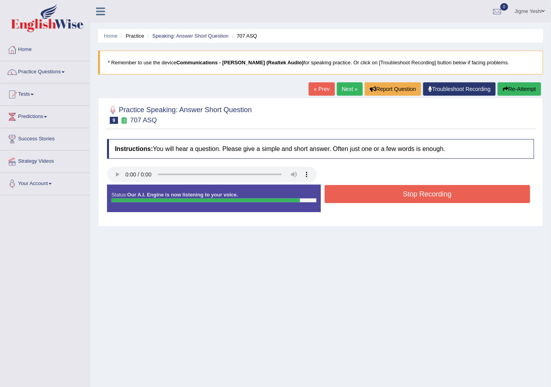
click at [386, 198] on button "Stop Recording" at bounding box center [428, 194] width 206 height 18
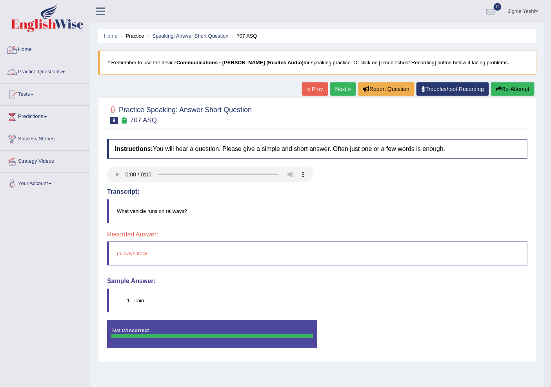
click at [47, 68] on link "Practice Questions" at bounding box center [44, 71] width 89 height 20
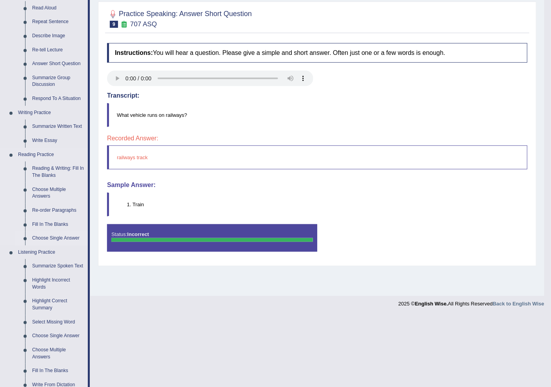
scroll to position [131, 0]
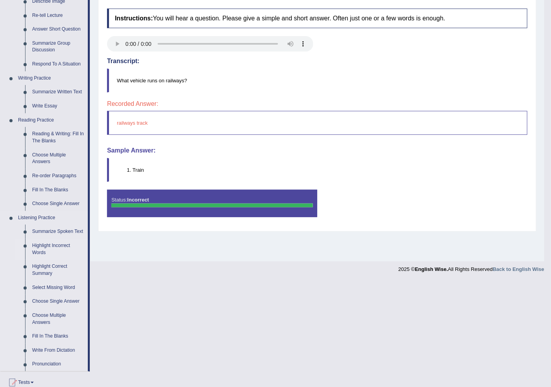
click at [56, 243] on link "Highlight Incorrect Words" at bounding box center [58, 249] width 59 height 21
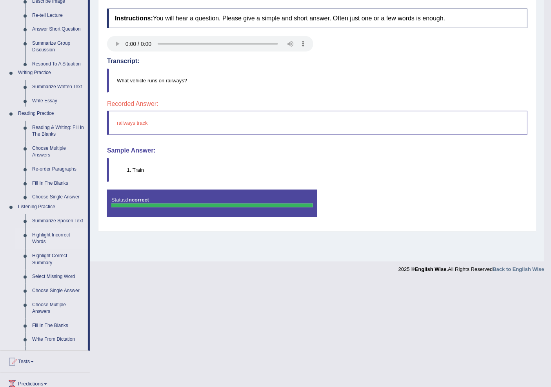
scroll to position [24, 0]
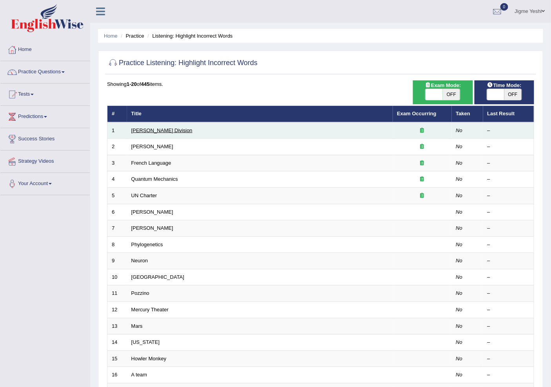
click at [151, 129] on link "[PERSON_NAME] Division" at bounding box center [161, 130] width 61 height 6
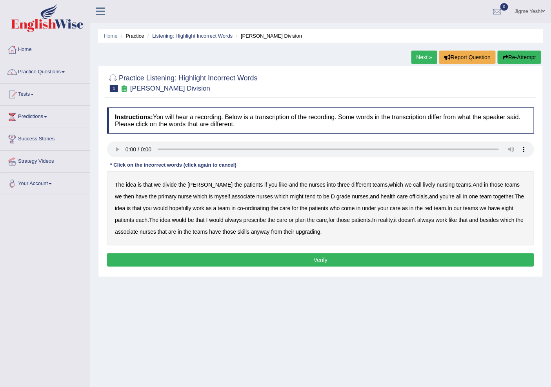
click at [423, 184] on b "lively" at bounding box center [429, 185] width 12 height 6
click at [290, 197] on b "might" at bounding box center [296, 196] width 13 height 6
click at [409, 196] on b "officials" at bounding box center [418, 196] width 18 height 6
click at [454, 208] on b "our" at bounding box center [458, 208] width 8 height 6
click at [225, 218] on b "always" at bounding box center [233, 220] width 17 height 6
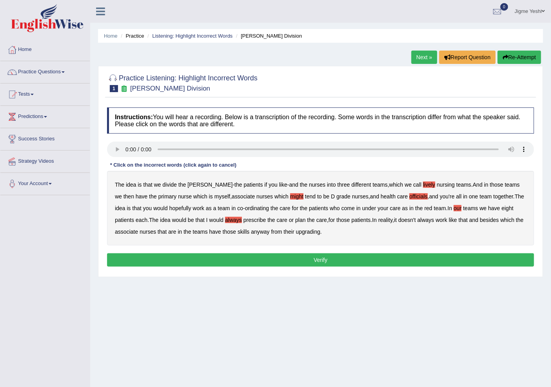
click at [312, 231] on b "upgrading" at bounding box center [308, 232] width 24 height 6
click at [326, 256] on button "Verify" at bounding box center [320, 259] width 427 height 13
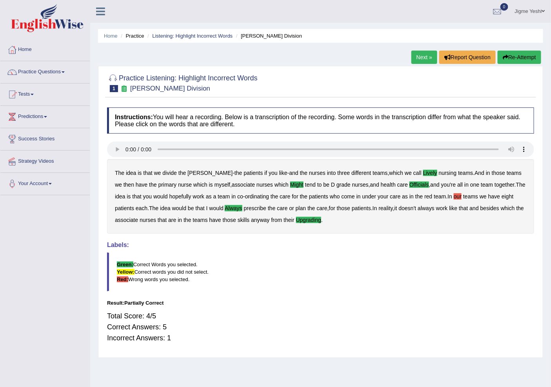
click at [416, 54] on link "Next »" at bounding box center [424, 57] width 26 height 13
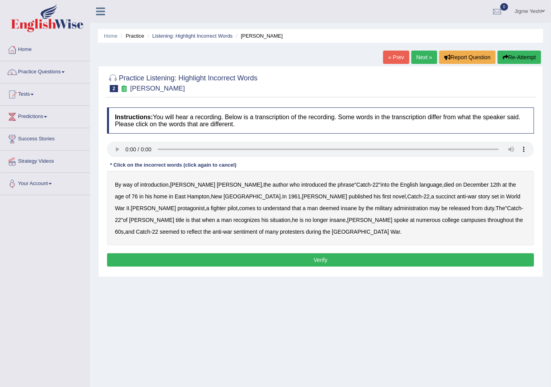
click at [436, 196] on b "succinct" at bounding box center [446, 196] width 20 height 6
click at [341, 208] on b "insane" at bounding box center [349, 208] width 16 height 6
click at [394, 206] on b "administration" at bounding box center [411, 208] width 34 height 6
click at [270, 220] on b "situation" at bounding box center [280, 220] width 20 height 6
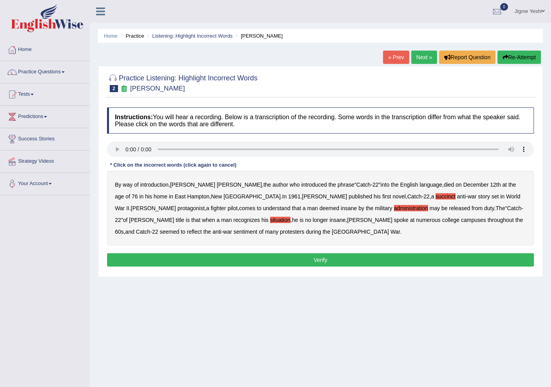
click at [202, 229] on b "reflect" at bounding box center [194, 232] width 15 height 6
click at [210, 256] on button "Verify" at bounding box center [320, 259] width 427 height 13
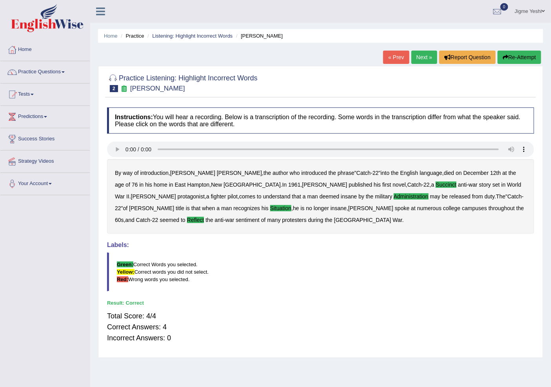
click at [413, 61] on link "Next »" at bounding box center [424, 57] width 26 height 13
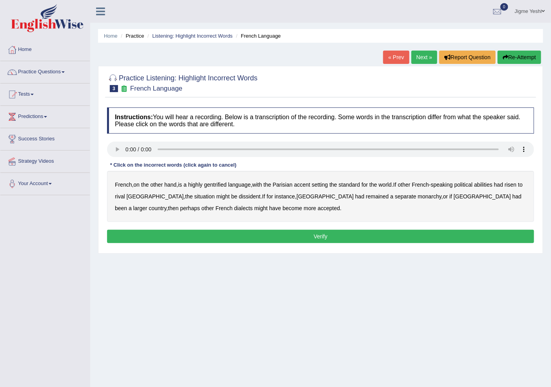
click at [212, 182] on b "gentrified" at bounding box center [215, 185] width 23 height 6
click at [489, 185] on b "abilities" at bounding box center [483, 185] width 18 height 6
click at [239, 195] on b "dissident" at bounding box center [250, 196] width 22 height 6
click at [365, 193] on div "French , on the other hand , is a highly gentrified language , with the Parisia…" at bounding box center [320, 196] width 427 height 51
click at [367, 200] on div "French , on the other hand , is a highly gentrified language , with the Parisia…" at bounding box center [320, 196] width 427 height 51
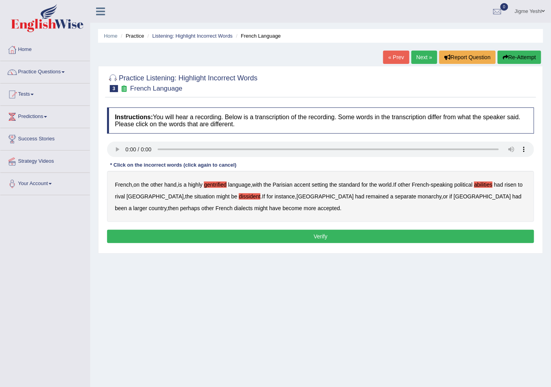
click at [418, 195] on b "monarchy" at bounding box center [430, 196] width 24 height 6
click at [263, 235] on button "Verify" at bounding box center [320, 236] width 427 height 13
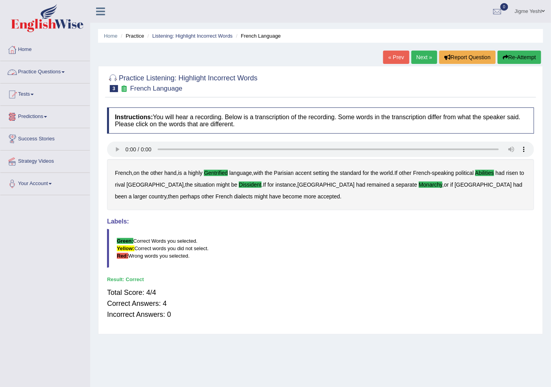
click at [55, 74] on link "Practice Questions" at bounding box center [44, 71] width 89 height 20
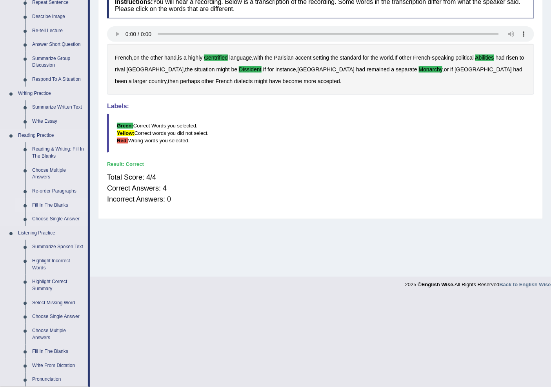
scroll to position [131, 0]
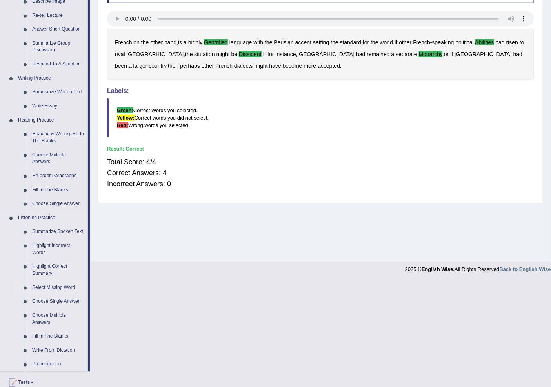
click at [53, 285] on link "Select Missing Word" at bounding box center [58, 288] width 59 height 14
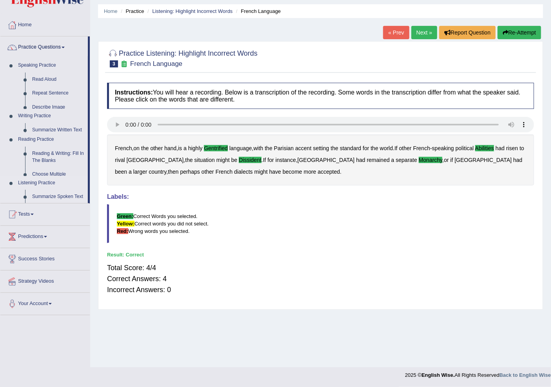
scroll to position [24, 0]
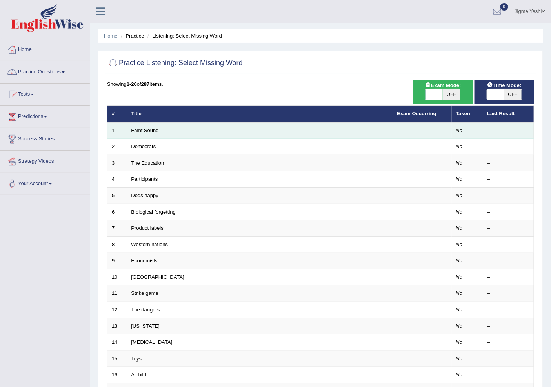
click at [153, 133] on td "Faint Sound" at bounding box center [260, 130] width 266 height 16
click at [153, 131] on link "Faint Sound" at bounding box center [144, 130] width 27 height 6
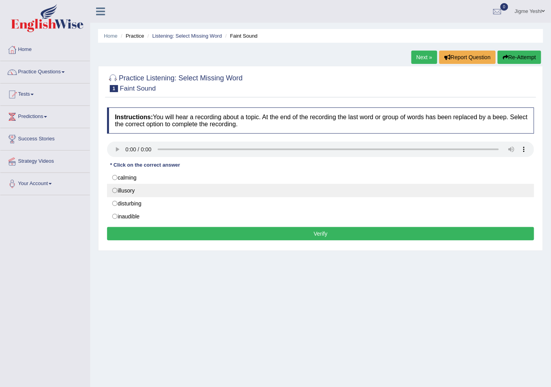
click at [128, 189] on label "illusory" at bounding box center [320, 190] width 427 height 13
radio input "true"
click at [128, 189] on label "illusory" at bounding box center [320, 190] width 427 height 13
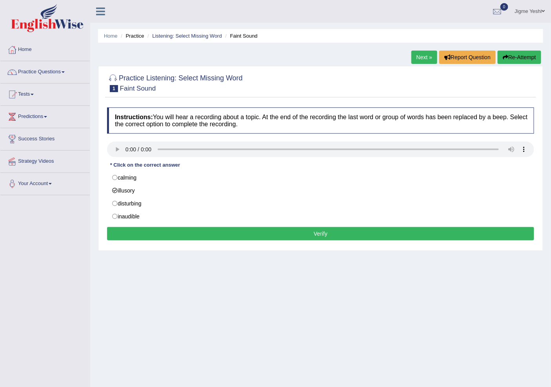
click at [187, 229] on button "Verify" at bounding box center [320, 233] width 427 height 13
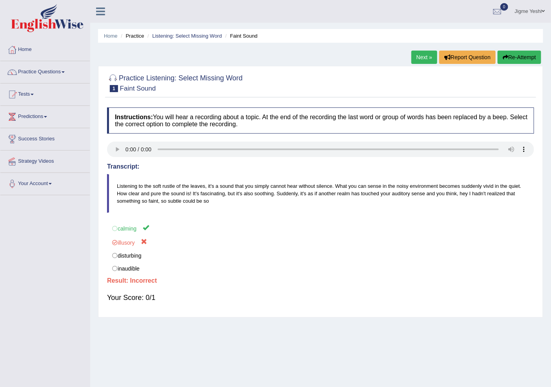
click at [420, 44] on div "Home Practice Listening: Select Missing Word Faint Sound Next » Report Question…" at bounding box center [320, 196] width 461 height 392
click at [422, 58] on link "Next »" at bounding box center [424, 57] width 26 height 13
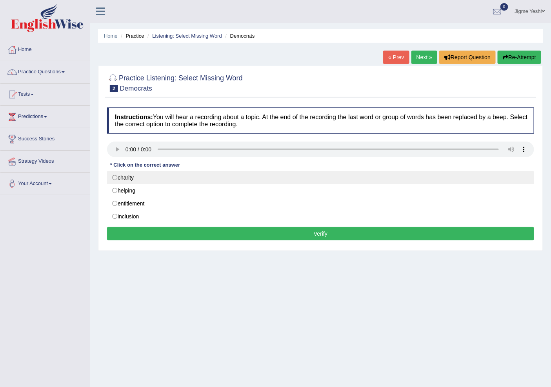
click at [132, 180] on label "charity" at bounding box center [320, 177] width 427 height 13
radio input "true"
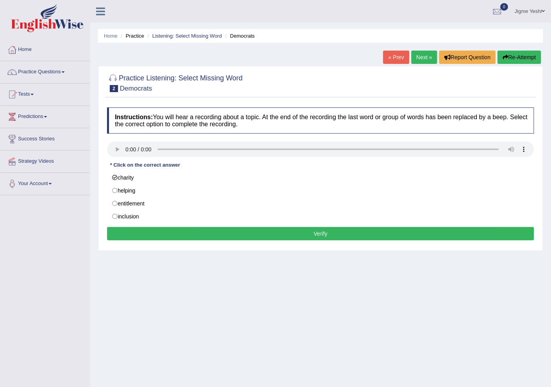
click at [174, 233] on button "Verify" at bounding box center [320, 233] width 427 height 13
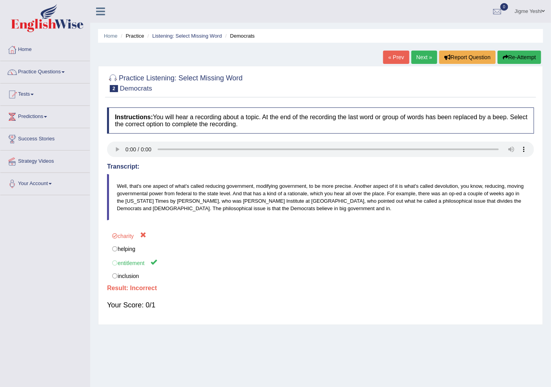
click at [419, 53] on link "Next »" at bounding box center [424, 57] width 26 height 13
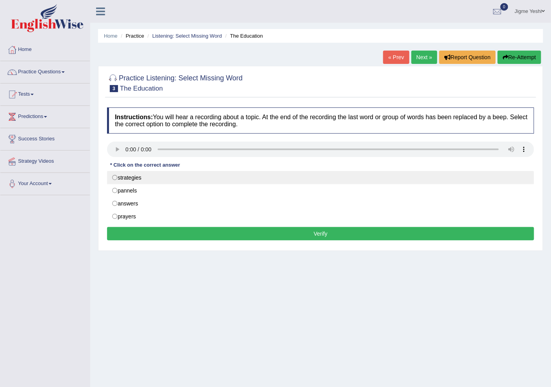
click at [126, 176] on label "strategies" at bounding box center [320, 177] width 427 height 13
radio input "true"
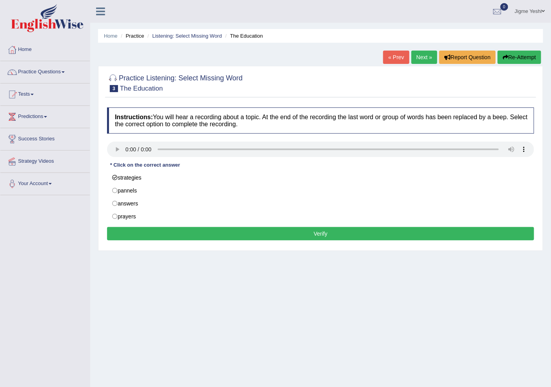
click at [208, 236] on button "Verify" at bounding box center [320, 233] width 427 height 13
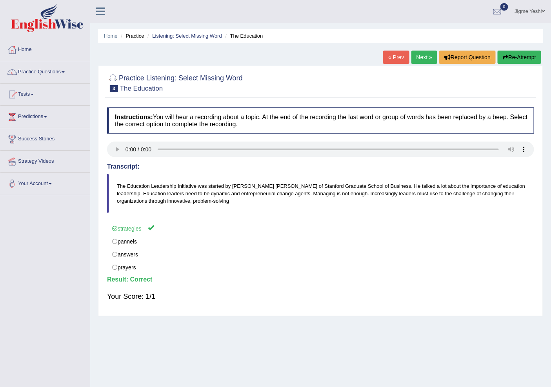
click at [417, 57] on link "Next »" at bounding box center [424, 57] width 26 height 13
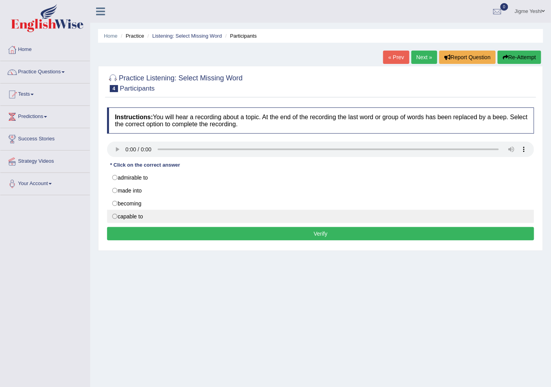
click at [133, 216] on label "capable to" at bounding box center [320, 216] width 427 height 13
radio input "true"
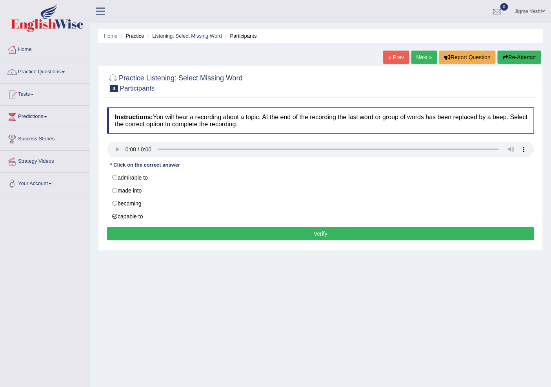
click at [183, 234] on button "Verify" at bounding box center [320, 233] width 427 height 13
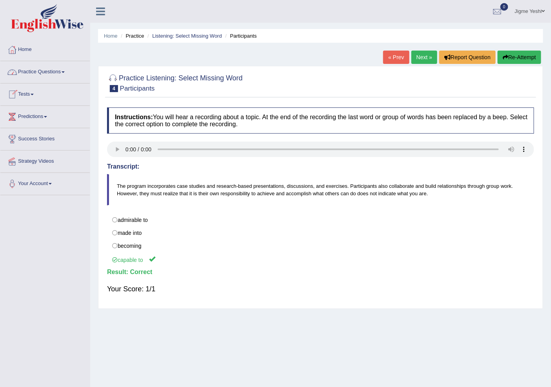
click at [59, 77] on link "Practice Questions" at bounding box center [44, 71] width 89 height 20
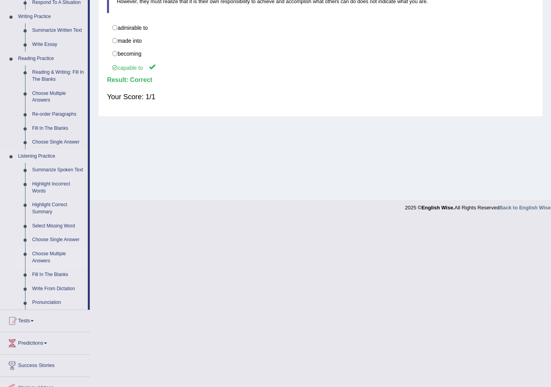
scroll to position [140, 0]
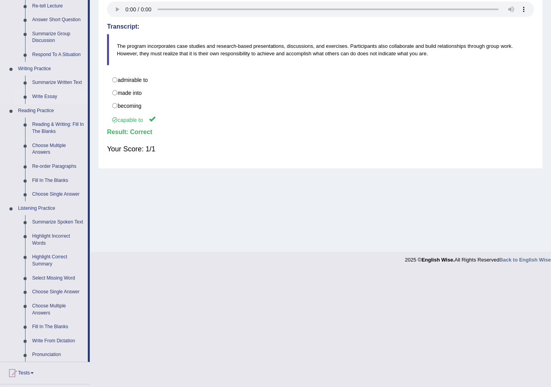
click at [47, 97] on link "Write Essay" at bounding box center [58, 97] width 59 height 14
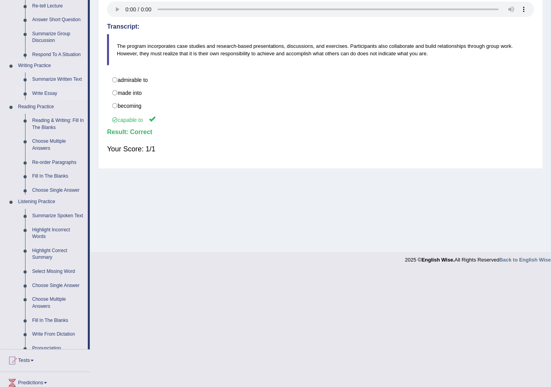
scroll to position [24, 0]
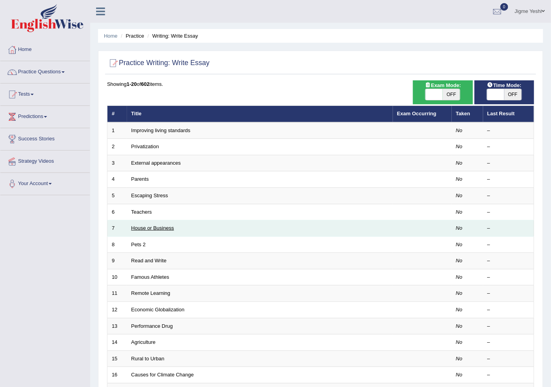
click at [150, 227] on link "House or Business" at bounding box center [152, 228] width 43 height 6
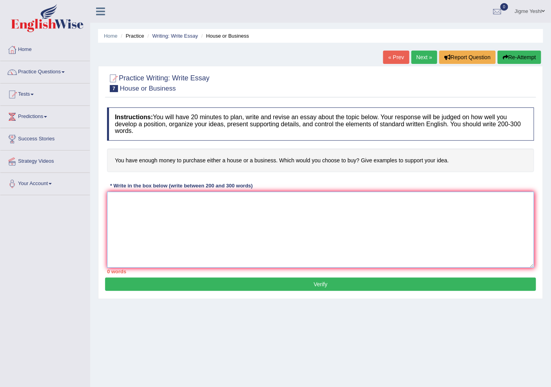
click at [161, 203] on textarea at bounding box center [320, 230] width 427 height 76
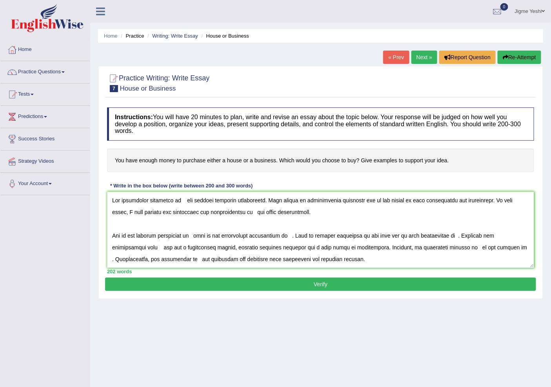
click at [182, 158] on h4 "You have enough money to purchase either a house or a business. Which would you…" at bounding box center [320, 161] width 427 height 24
drag, startPoint x: 182, startPoint y: 158, endPoint x: 188, endPoint y: 158, distance: 5.9
click at [188, 158] on h4 "You have enough money to purchase either a house or a business. Which would you…" at bounding box center [320, 161] width 427 height 24
drag, startPoint x: 184, startPoint y: 159, endPoint x: 188, endPoint y: 160, distance: 4.9
click at [186, 160] on h4 "You have enough money to purchase either a house or a business. Which would you…" at bounding box center [320, 161] width 427 height 24
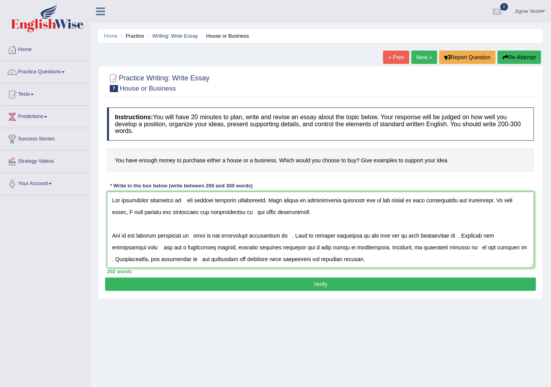
click at [180, 201] on textarea at bounding box center [320, 230] width 427 height 76
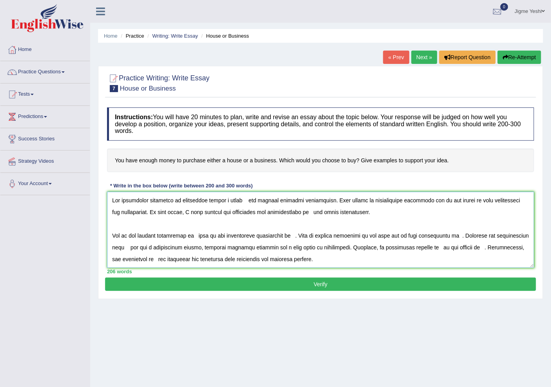
type textarea "The increasing influence of purchasing either a house has ignited numerous disc…"
click at [548, 9] on link "Jigme Yeshi" at bounding box center [530, 10] width 42 height 20
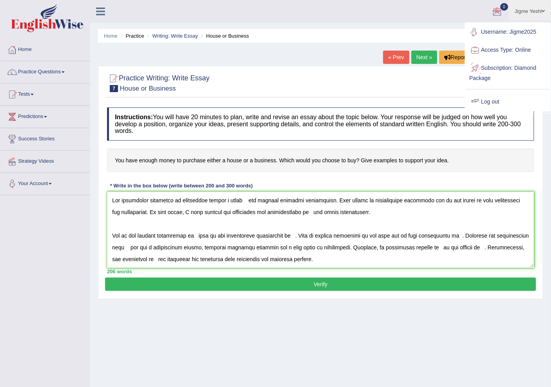
click at [498, 99] on link "Log out" at bounding box center [508, 102] width 85 height 18
